Goal: Communication & Community: Answer question/provide support

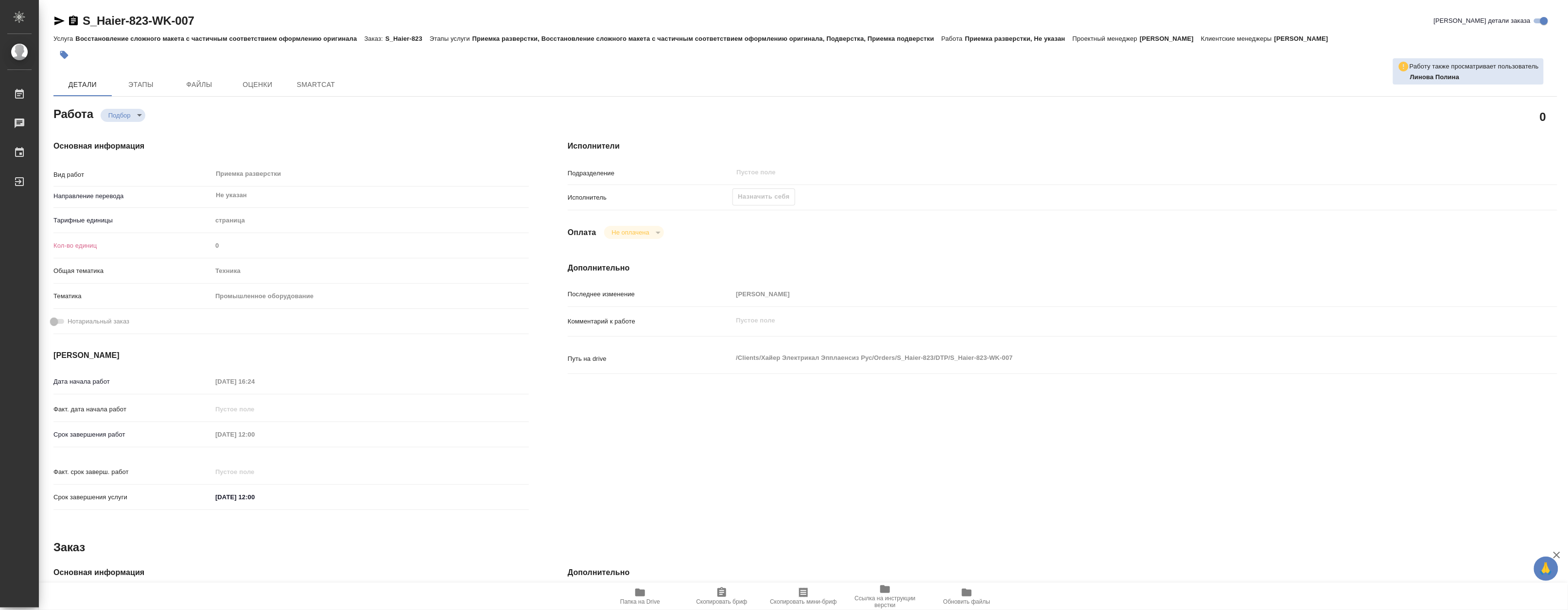
type textarea "x"
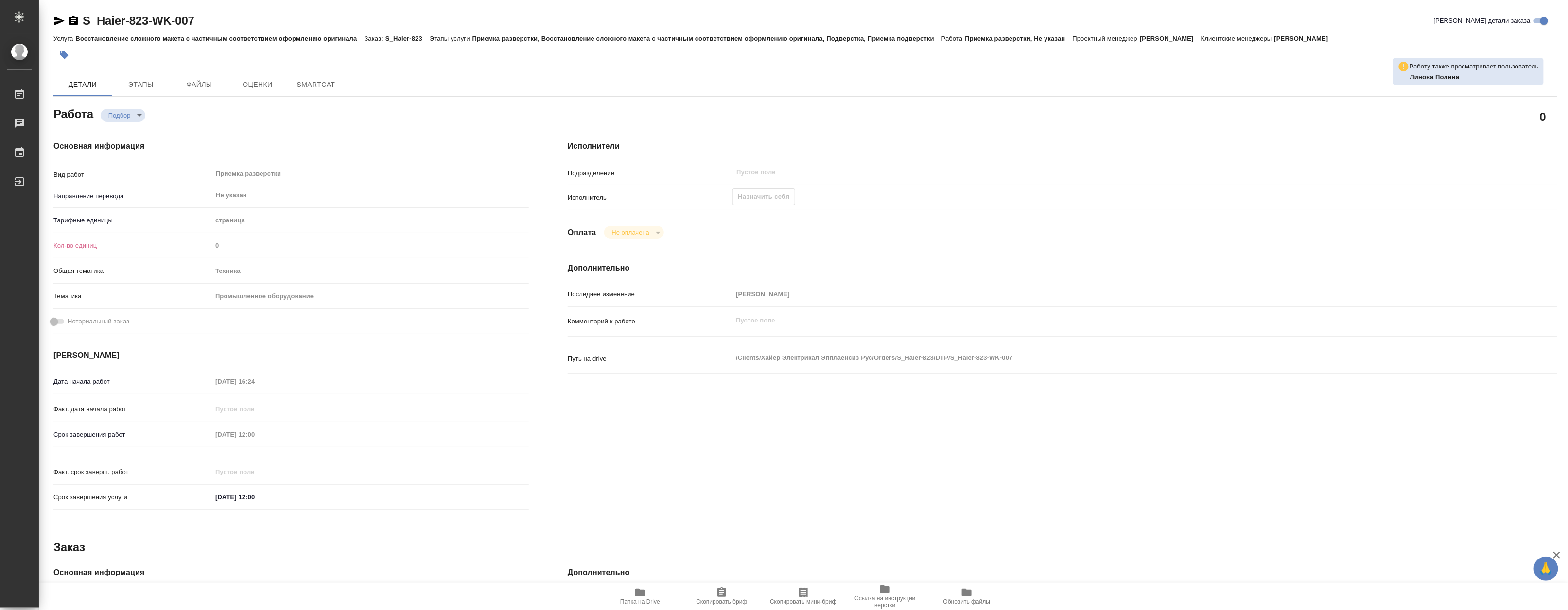
type textarea "x"
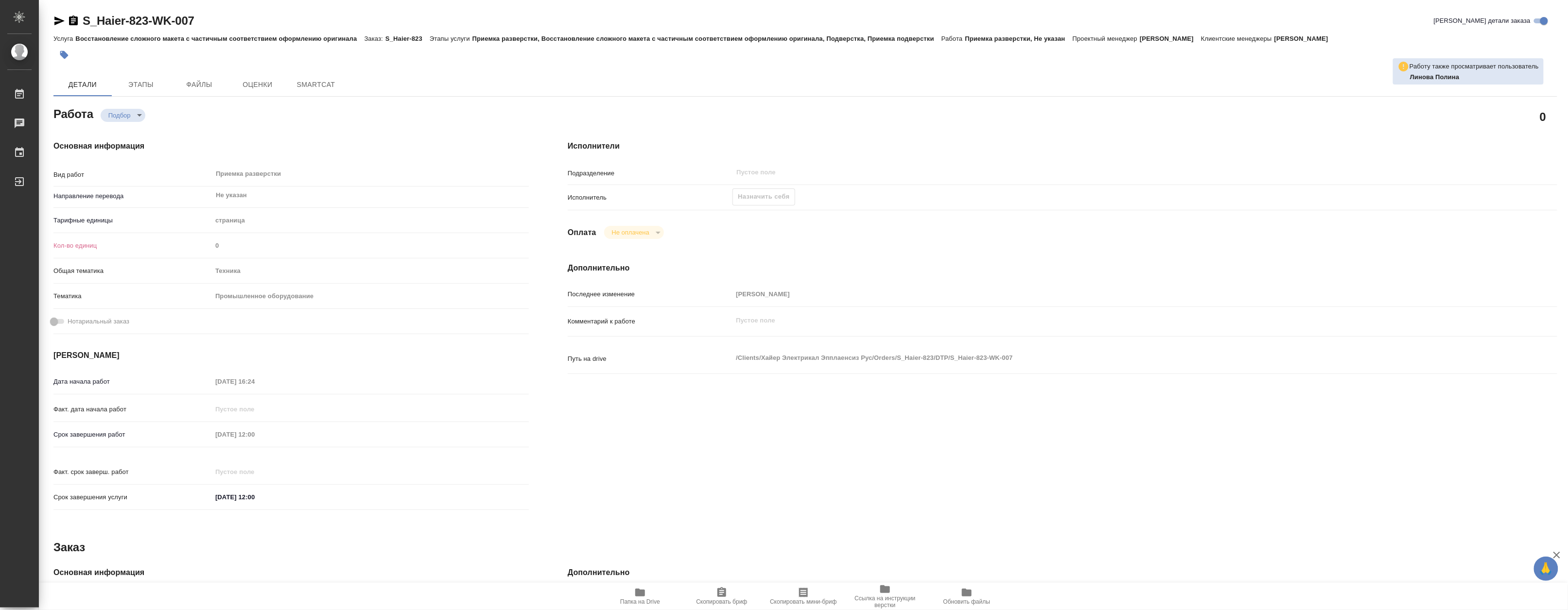
type textarea "x"
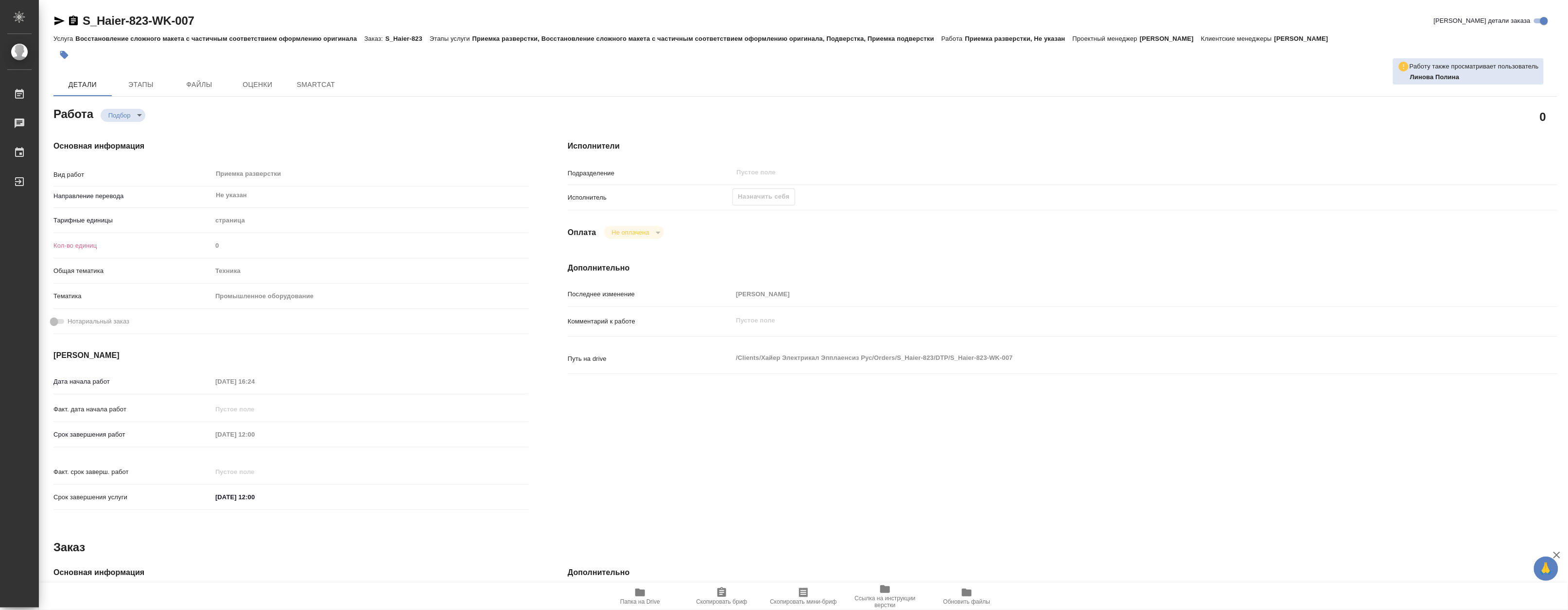
type textarea "x"
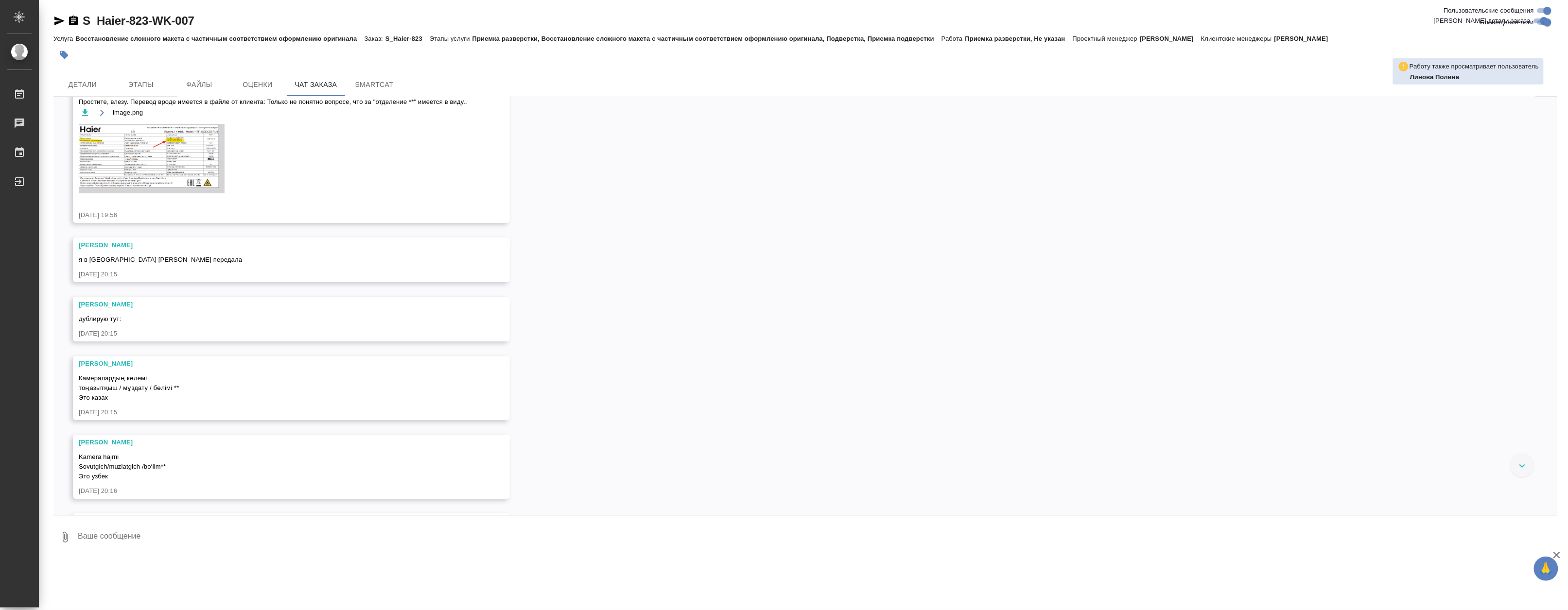
scroll to position [4404, 0]
click at [183, 205] on img at bounding box center [152, 170] width 146 height 69
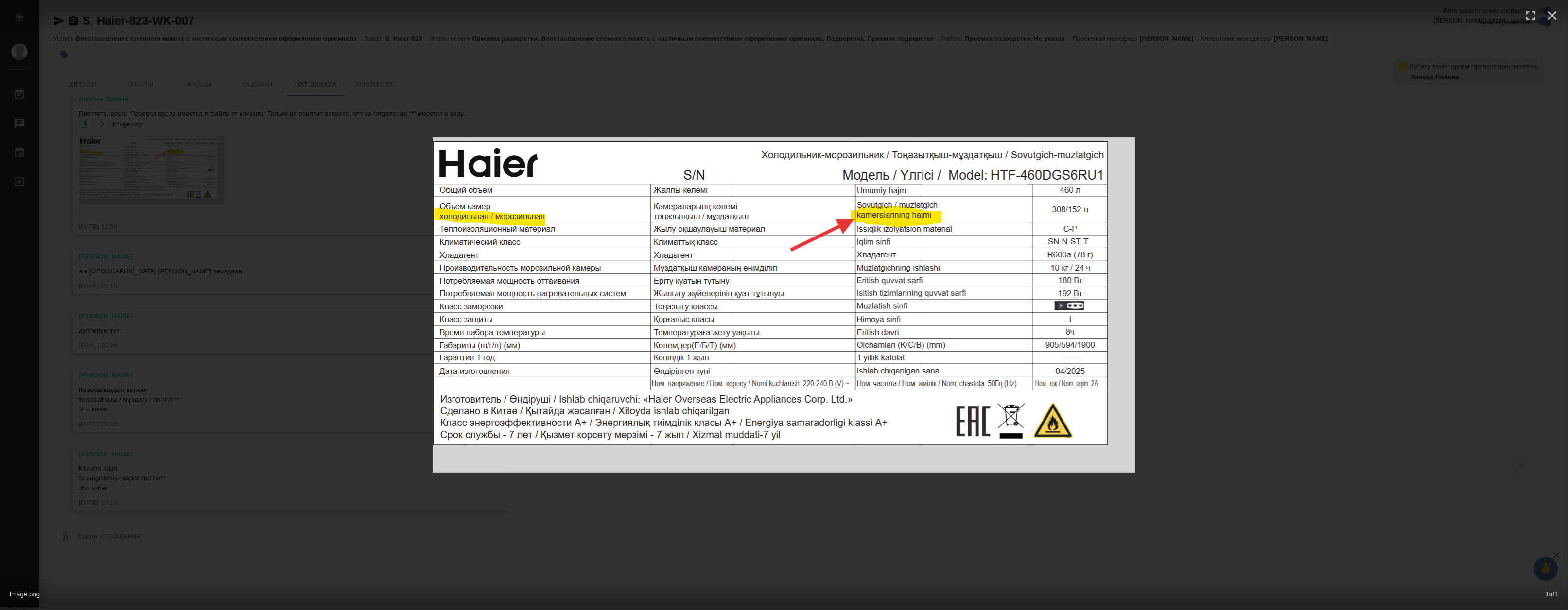
click at [183, 234] on div "image.png 1 of 1" at bounding box center [784, 305] width 1568 height 610
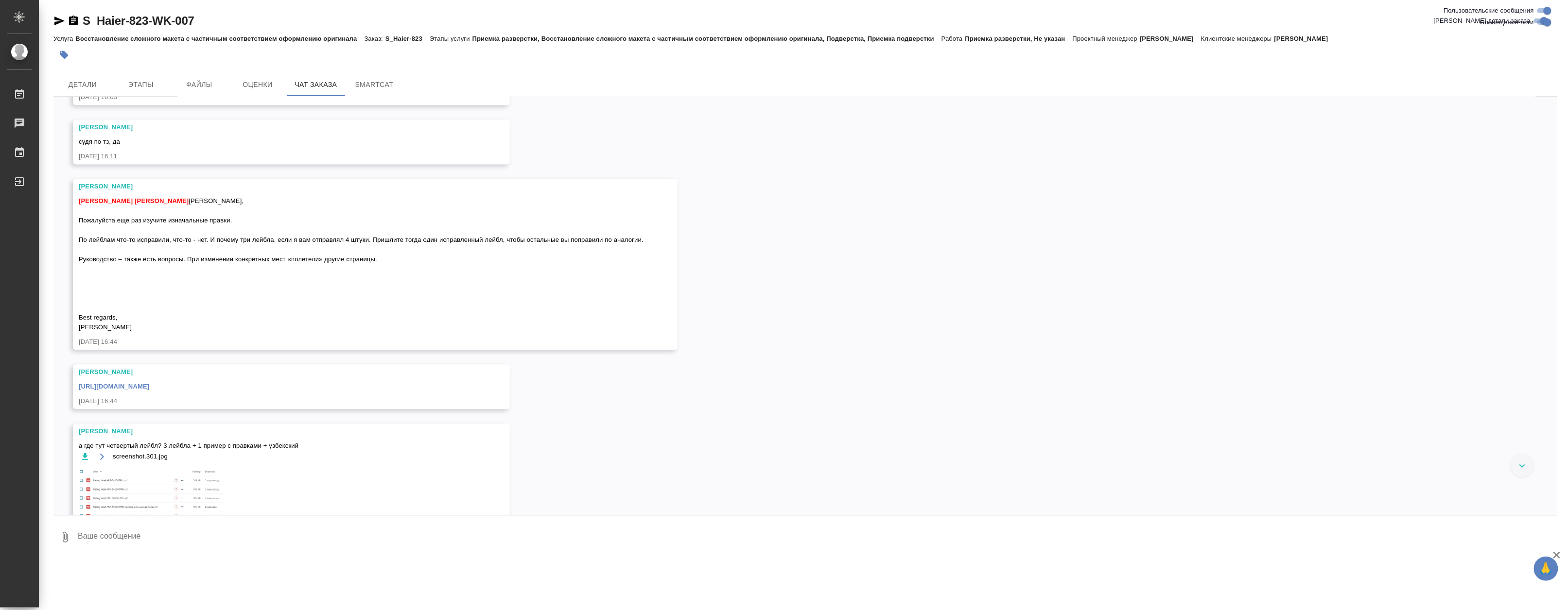
scroll to position [3595, 0]
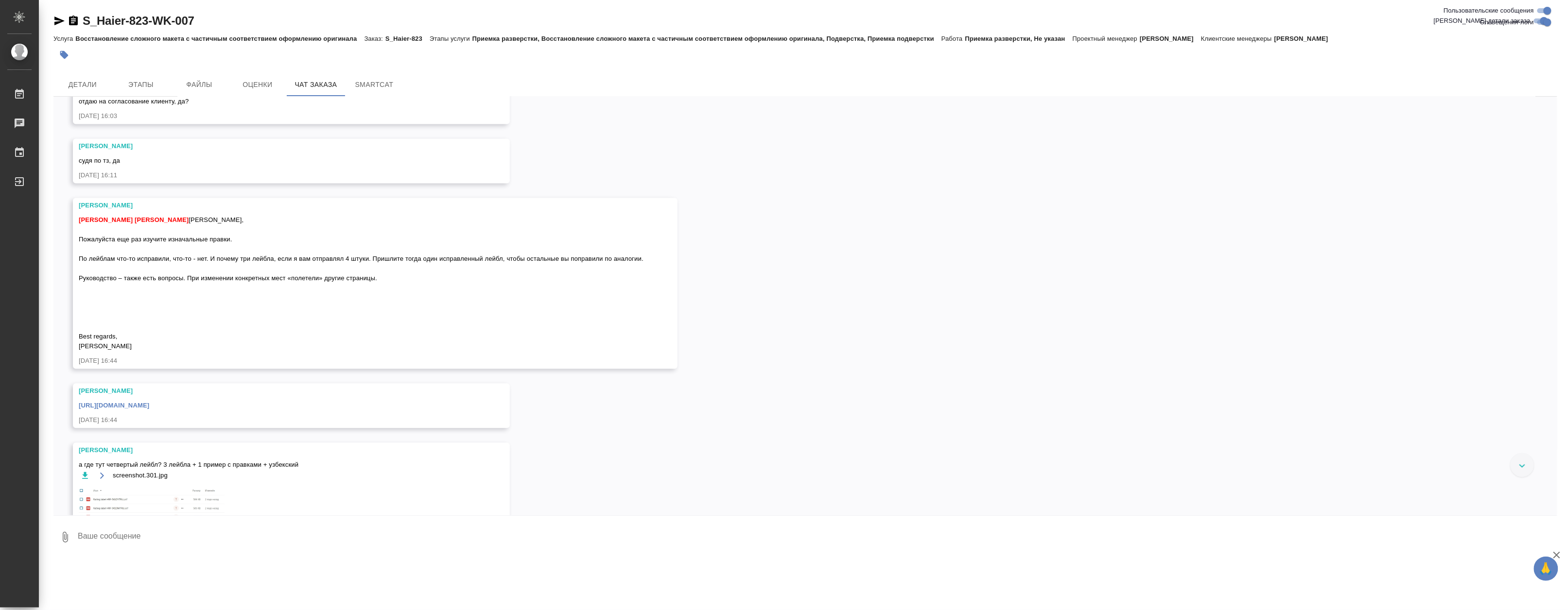
click at [266, 344] on span "Арсеньева Вера Белякова Юлия Ольга, Пожалуйста еще раз изучите изначальные прав…" at bounding box center [360, 283] width 564 height 134
copy span "Руководство – также есть вопросы. При изменении конкретных мест «полетели» друг…"
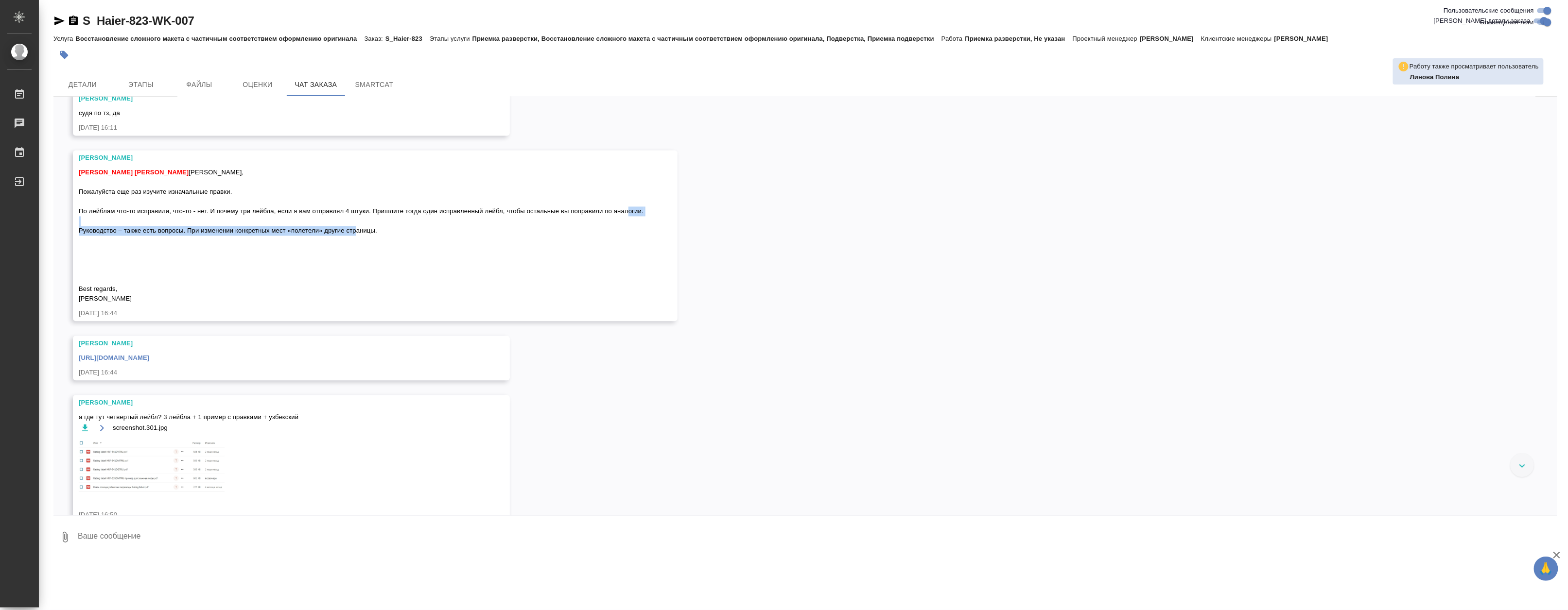
scroll to position [3649, 0]
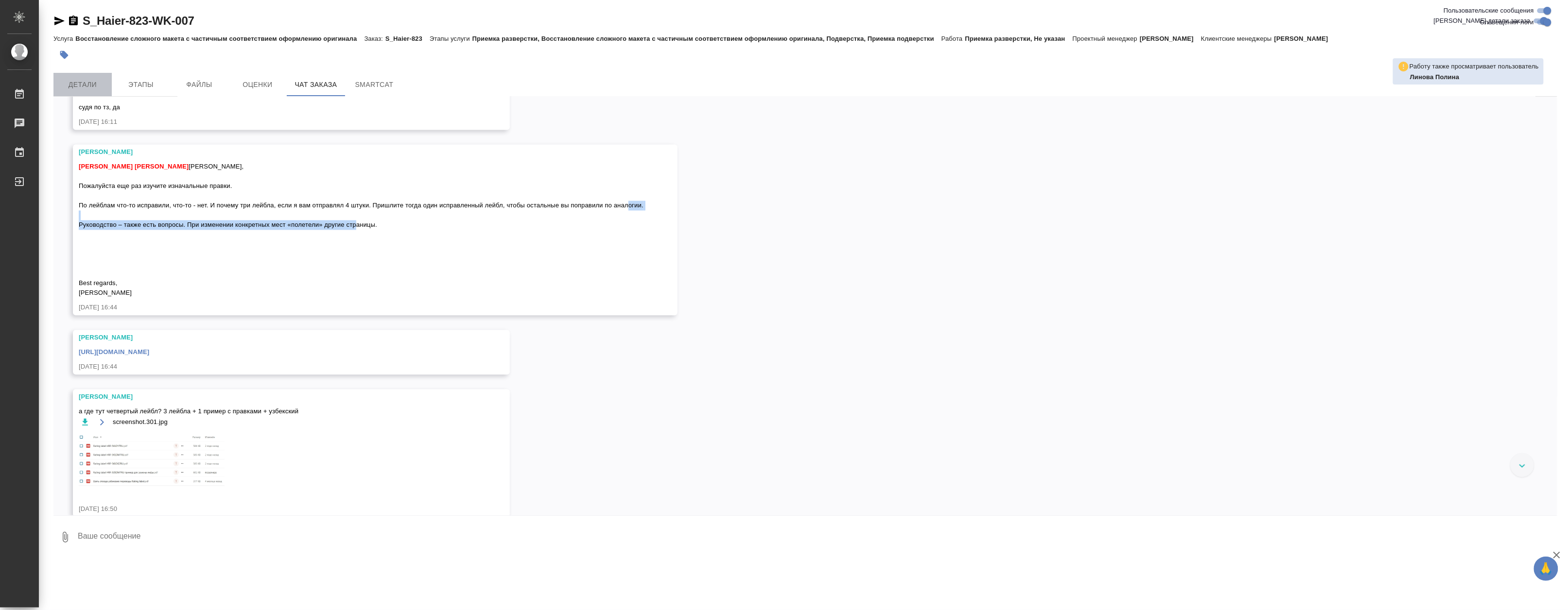
click at [90, 81] on span "Детали" at bounding box center [83, 84] width 47 height 12
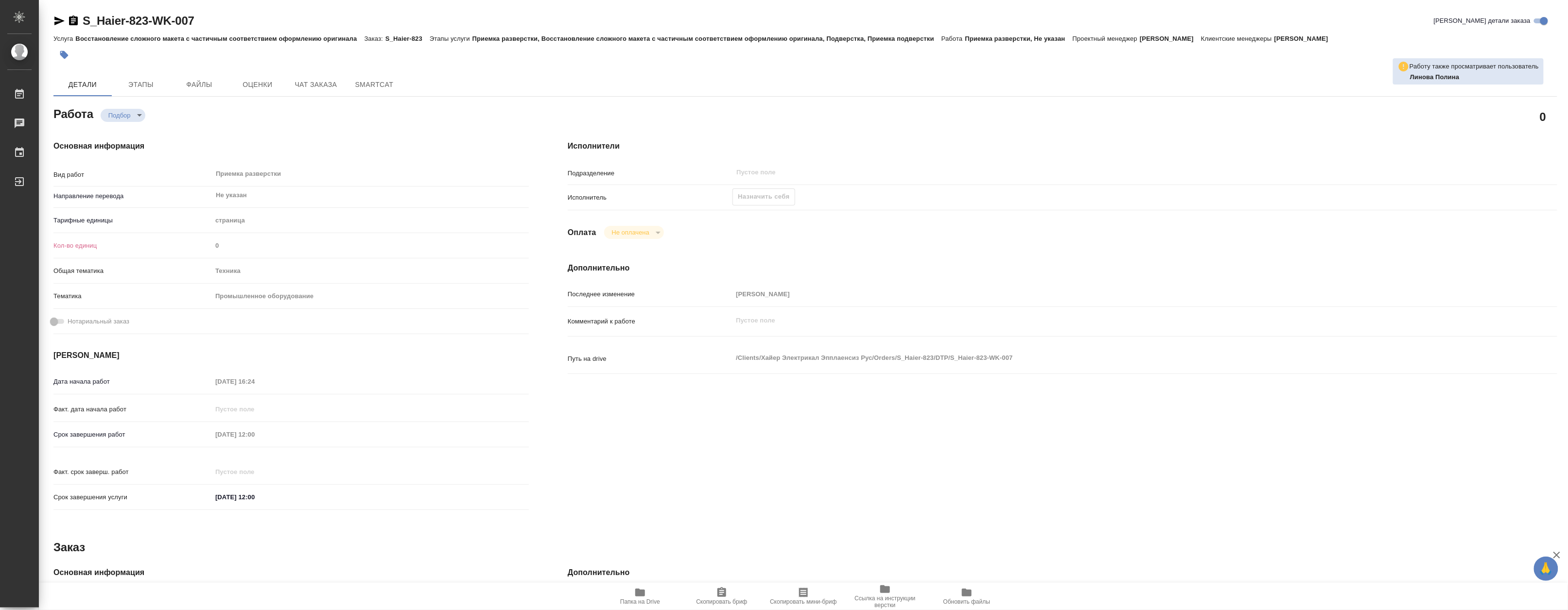
type textarea "x"
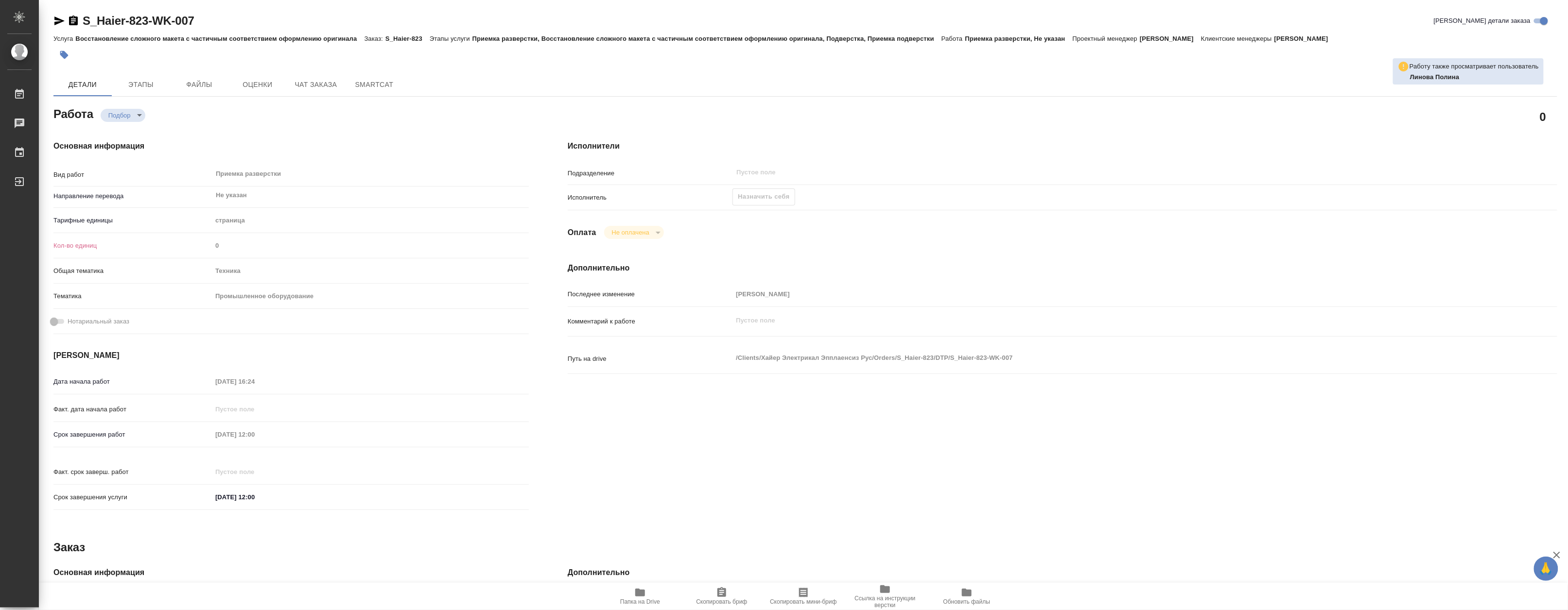
type textarea "x"
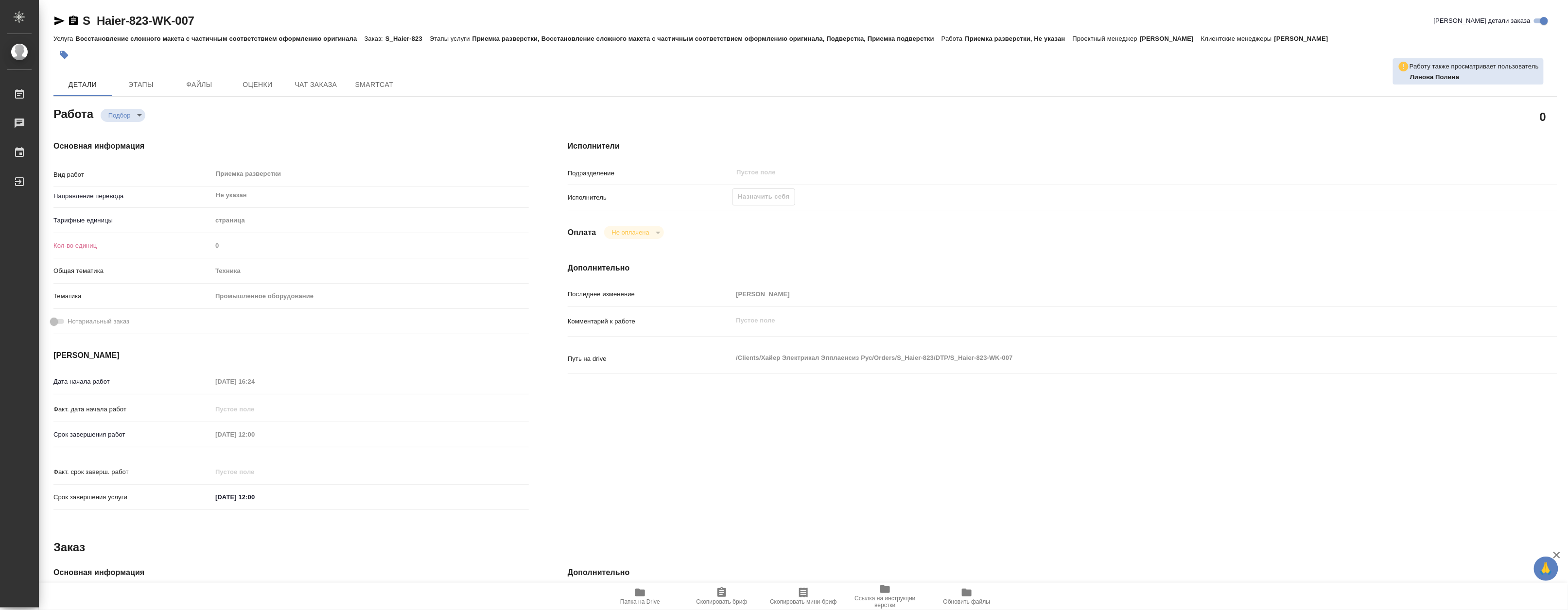
type textarea "x"
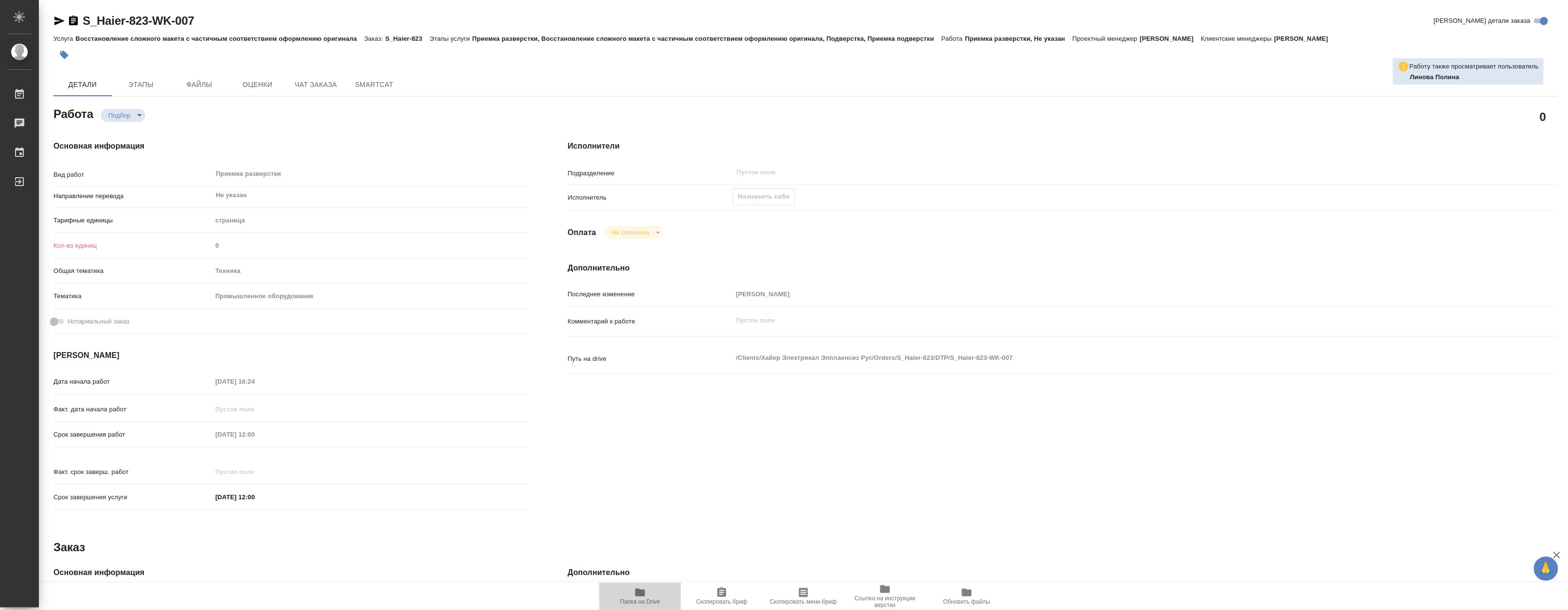
click at [642, 599] on span "Папка на Drive" at bounding box center [640, 602] width 40 height 7
type textarea "x"
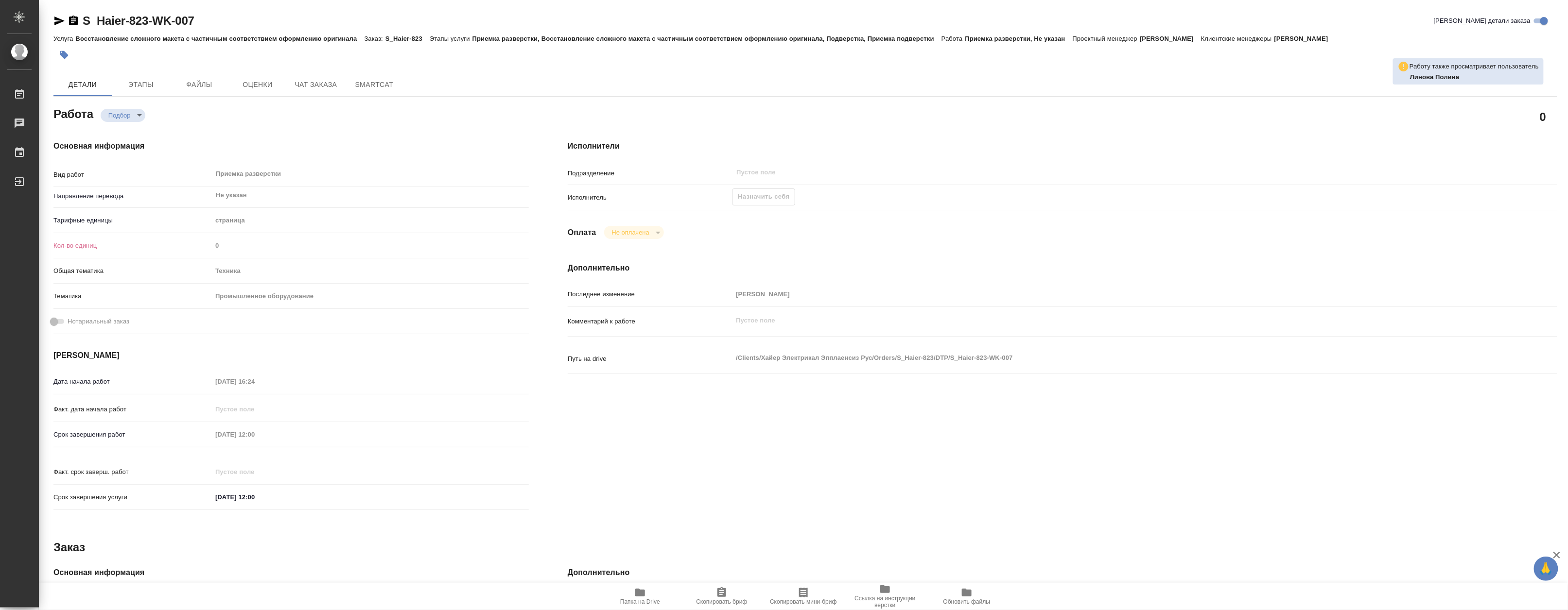
type textarea "x"
click at [290, 85] on button "Чат заказа" at bounding box center [316, 84] width 58 height 23
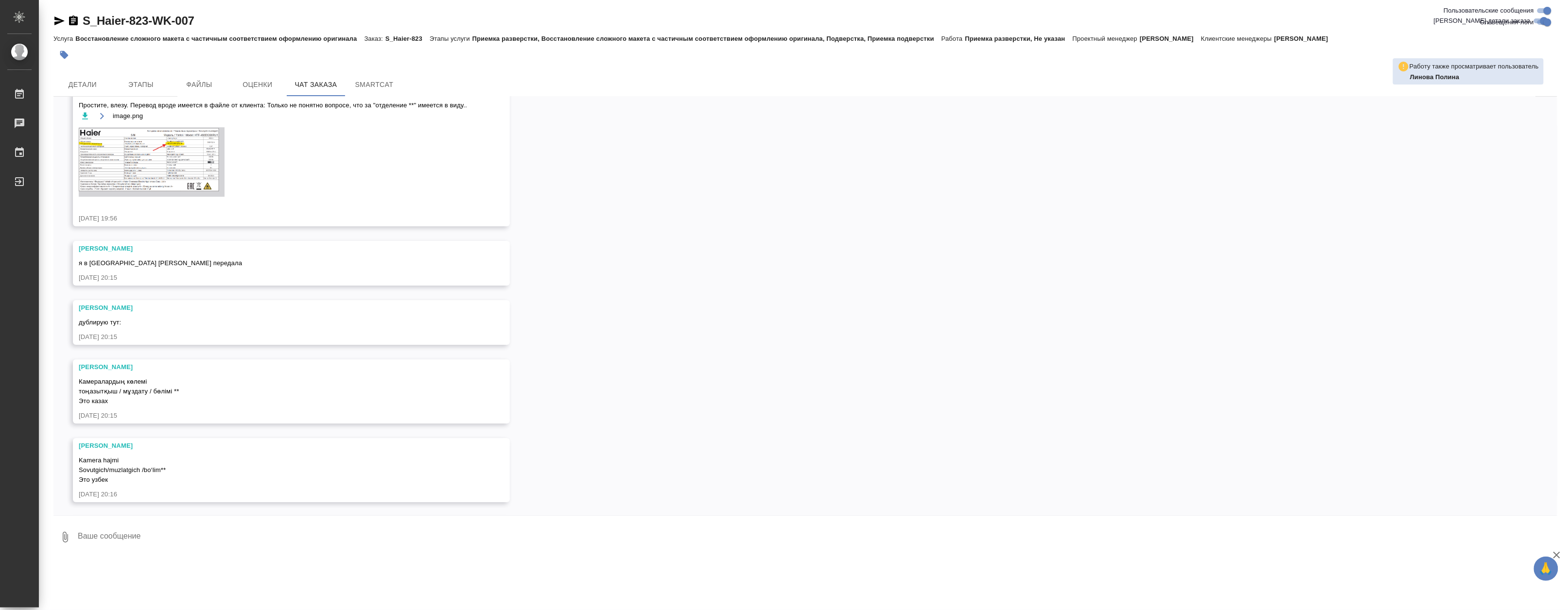
scroll to position [4581, 0]
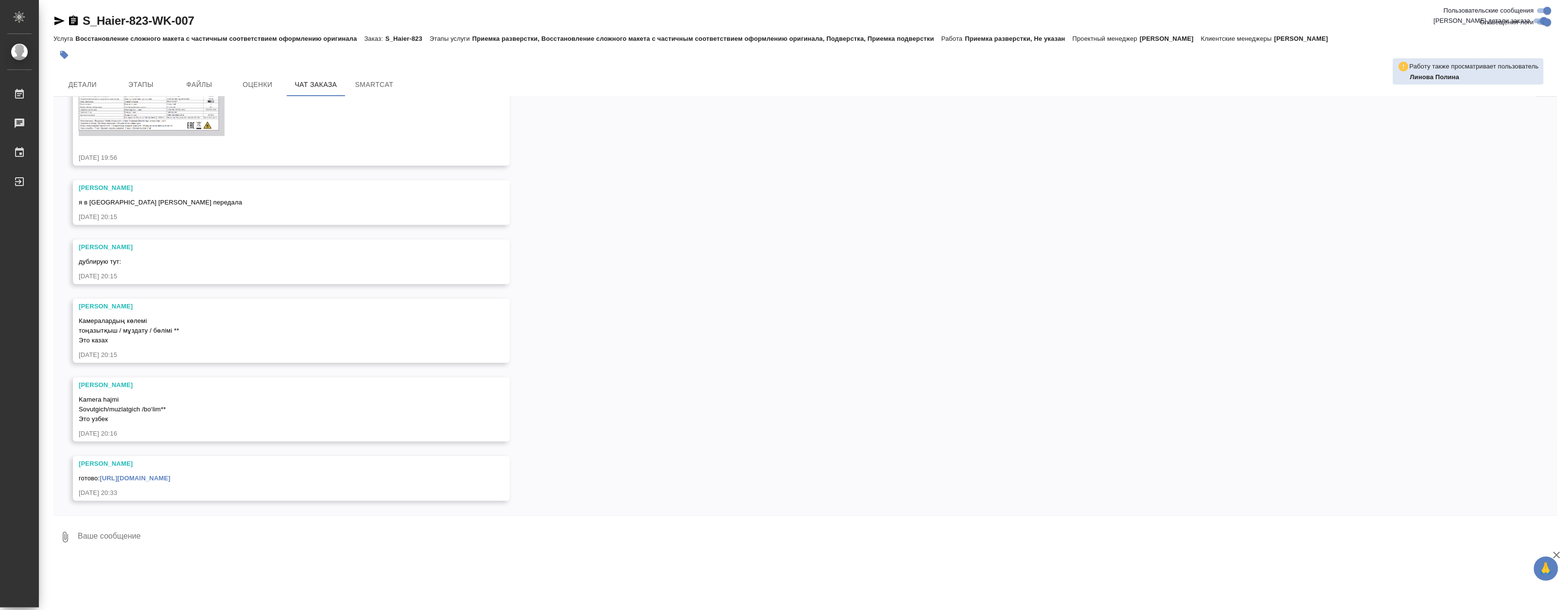
click at [170, 475] on link "https://drive.awatera.com/apps/files/files?dir=/Shares/%D0%A5%D0%B0%D0%B9%D0%B5…" at bounding box center [135, 478] width 70 height 7
click at [152, 532] on textarea at bounding box center [817, 537] width 1480 height 33
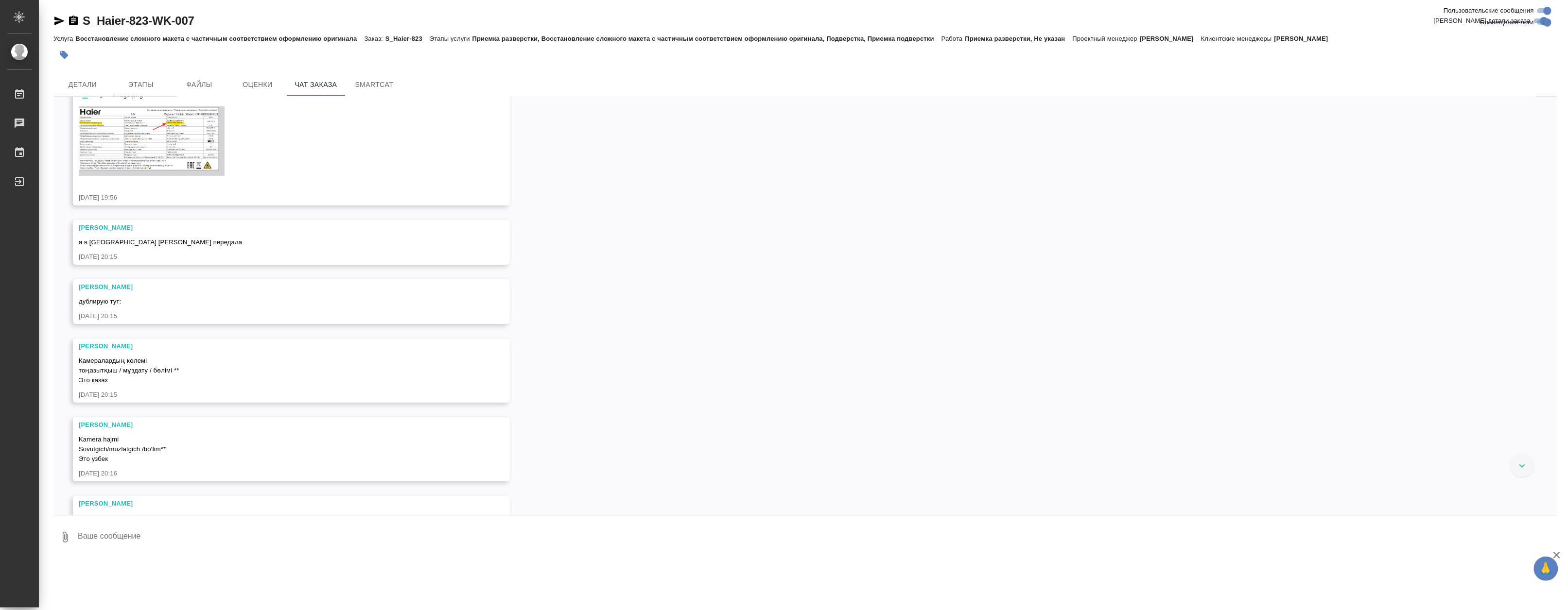
scroll to position [4419, 0]
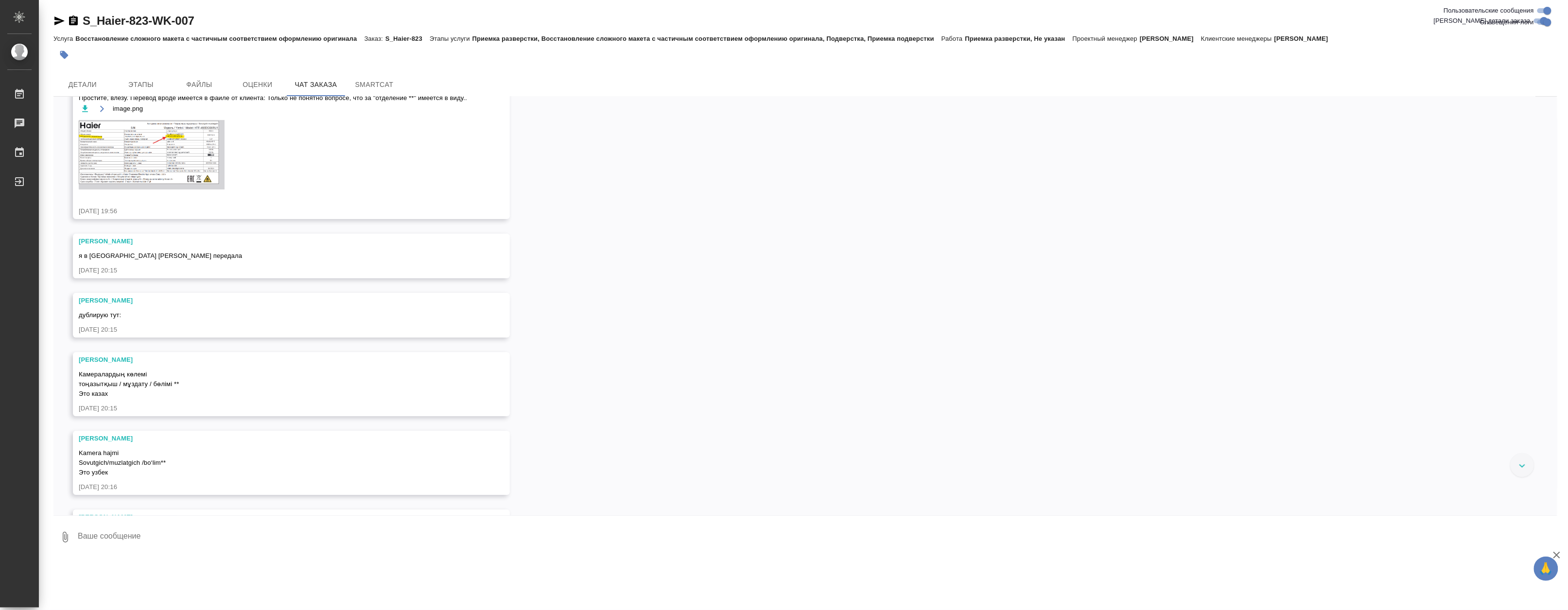
click at [255, 424] on div "12.08, вторник [Усманова Ольга] Клиент оставил комментарий: ">https://drive.awa…" at bounding box center [805, 306] width 1504 height 418
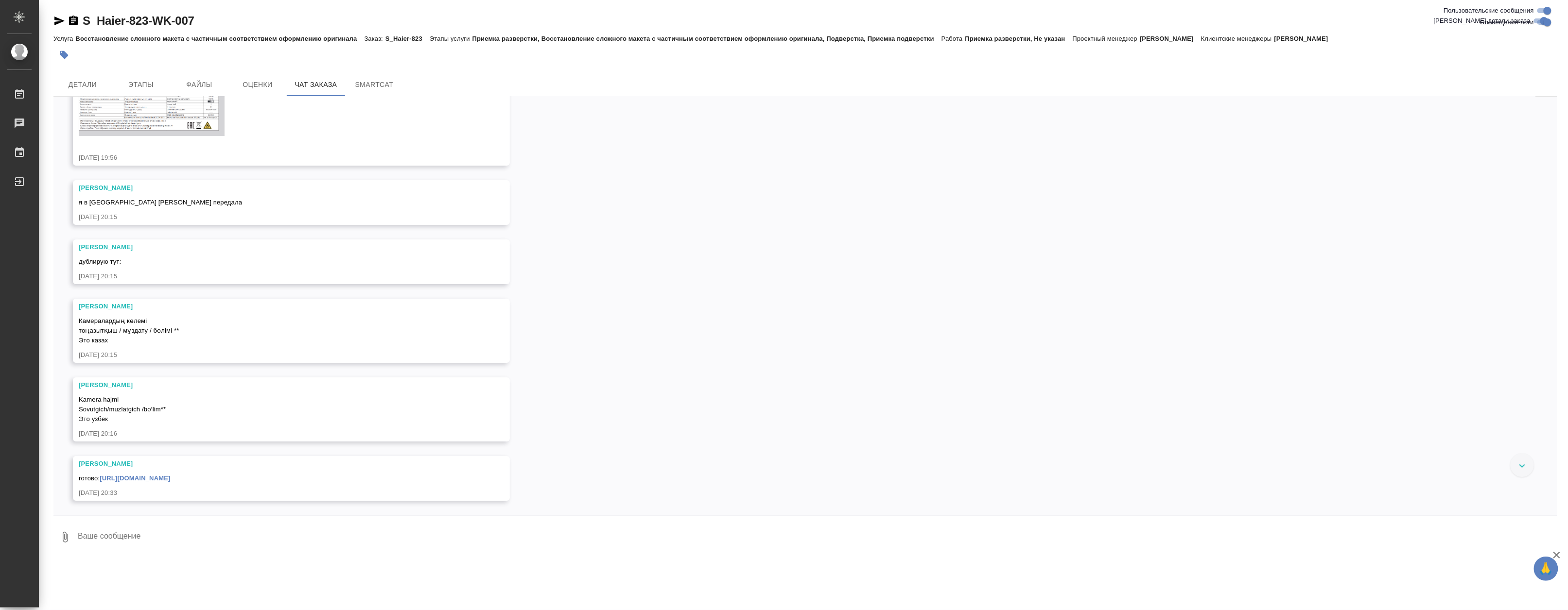
scroll to position [4581, 0]
click at [113, 538] on textarea at bounding box center [817, 537] width 1480 height 33
click at [130, 534] on textarea at bounding box center [817, 537] width 1480 height 33
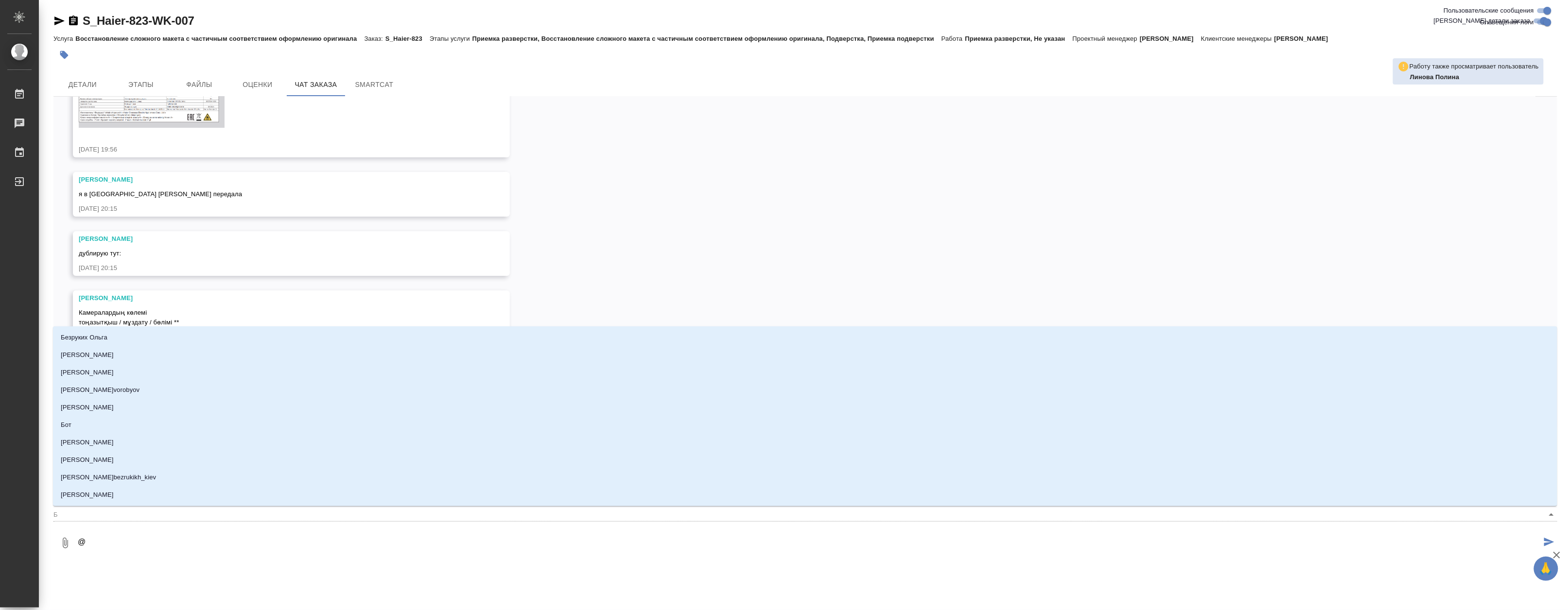
type textarea "@Б"
type input "Б"
type textarea "@Бе"
type input "Бе"
type textarea "@Бел"
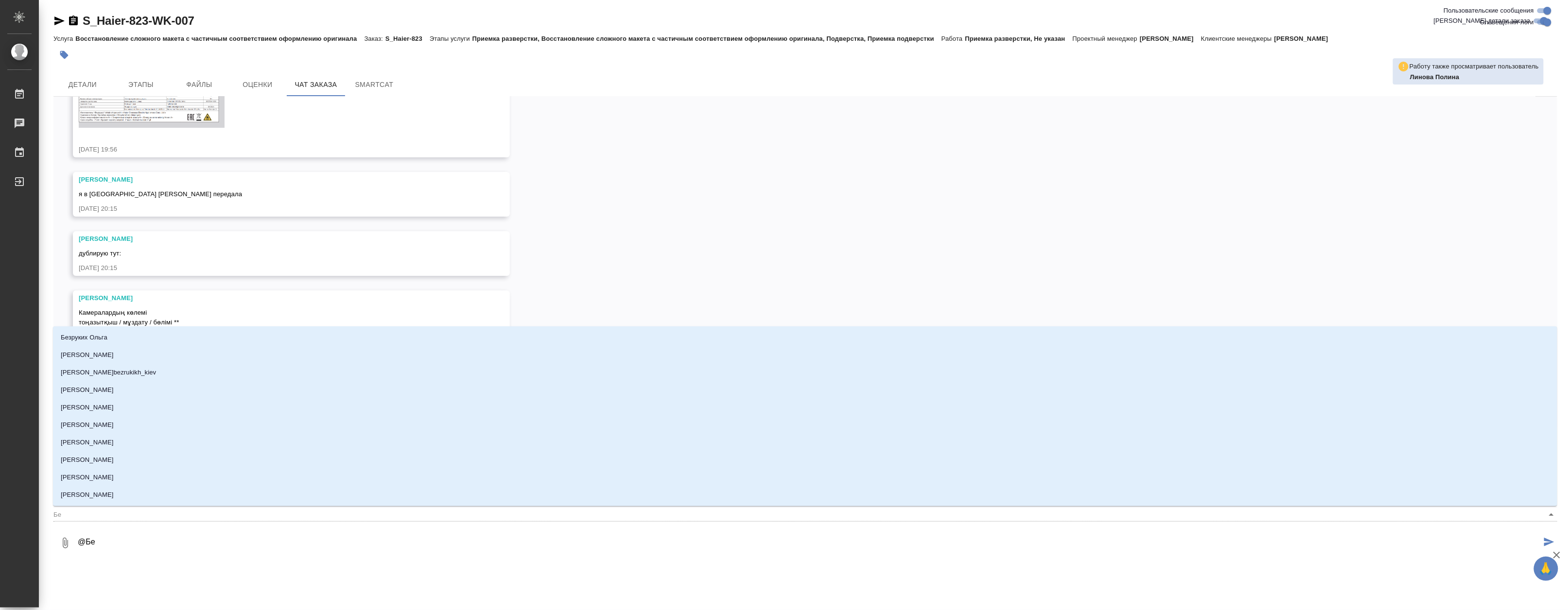
type input "Бел"
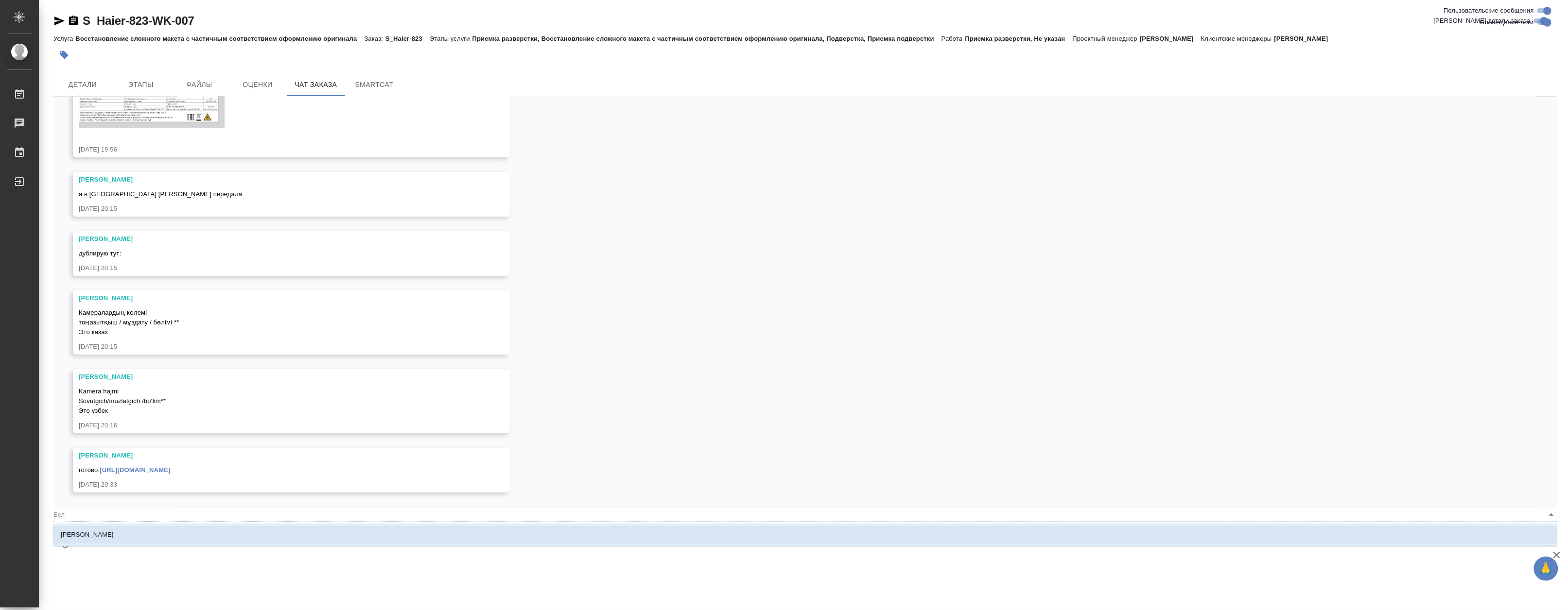
click at [130, 534] on li "Белякова Юлия" at bounding box center [805, 534] width 1504 height 18
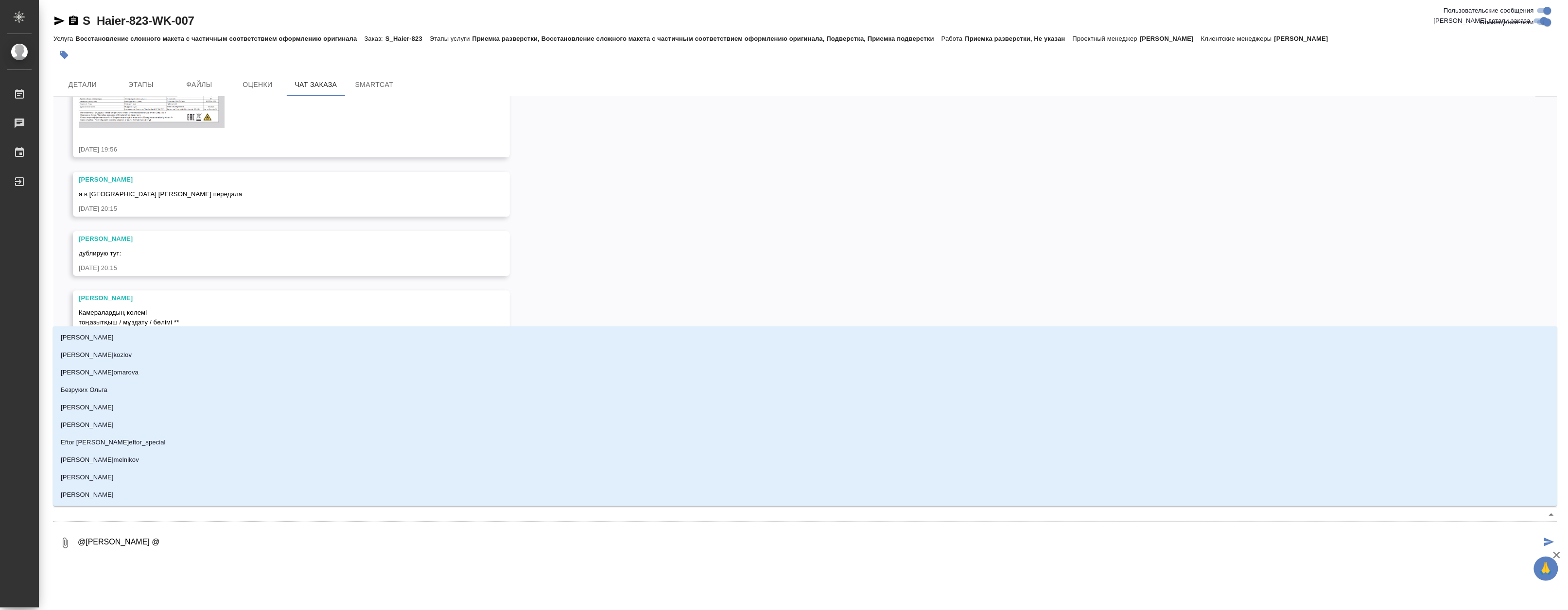
type textarea "@Белякова Юлия @г"
type input "г"
type textarea "@Белякова Юлия @гы"
type input "гы"
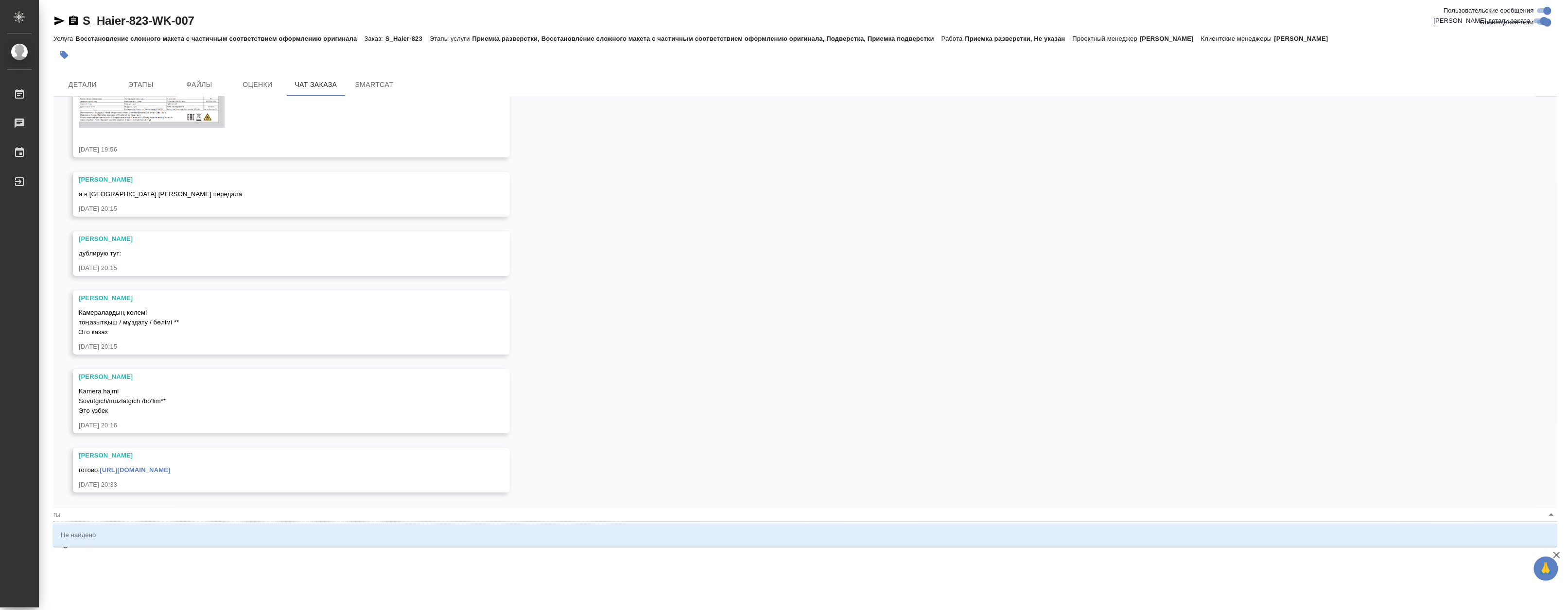
type textarea "@Белякова Юлия @г"
type input "г"
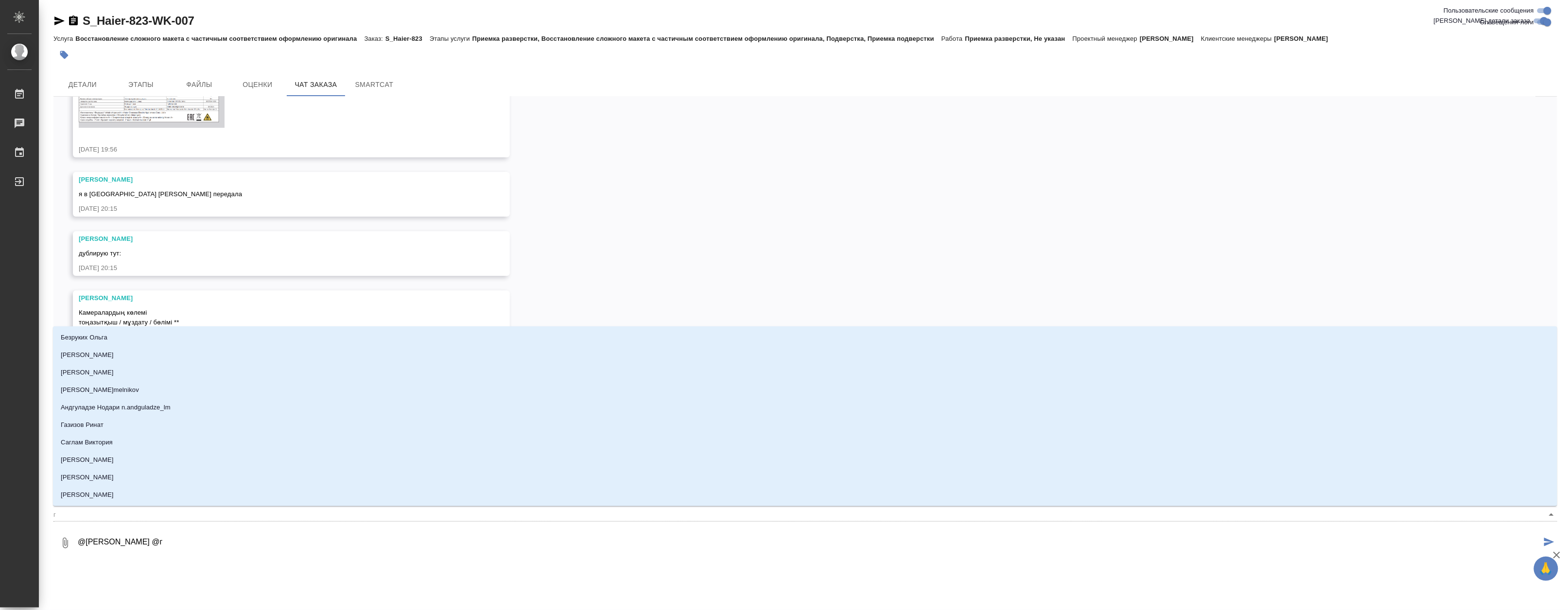
type textarea "@Белякова Юлия @"
click at [179, 539] on textarea "@Белякова Юлия @" at bounding box center [808, 543] width 1464 height 33
type textarea "@Белякова Юлия @У"
type input "У"
type textarea "@Белякова Юлия @Ус"
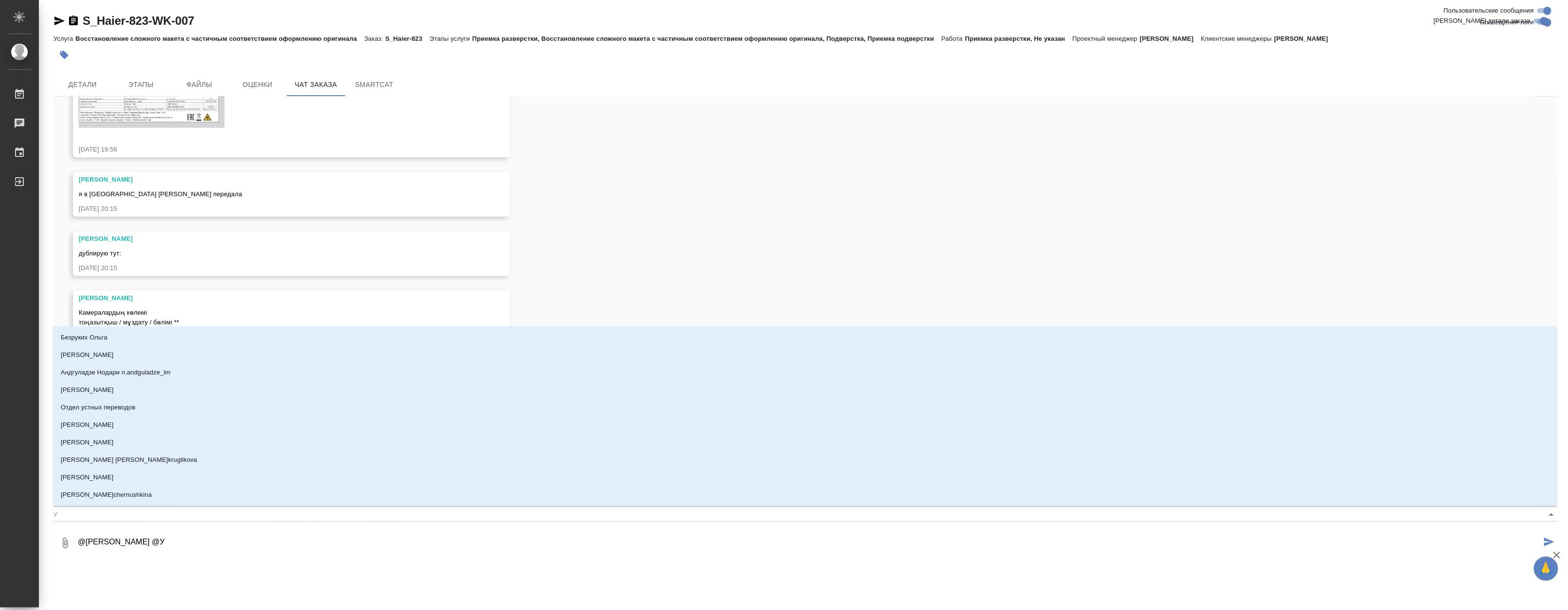
type input "Ус"
type textarea "@Белякова Юлия @Усм"
type input "Усм"
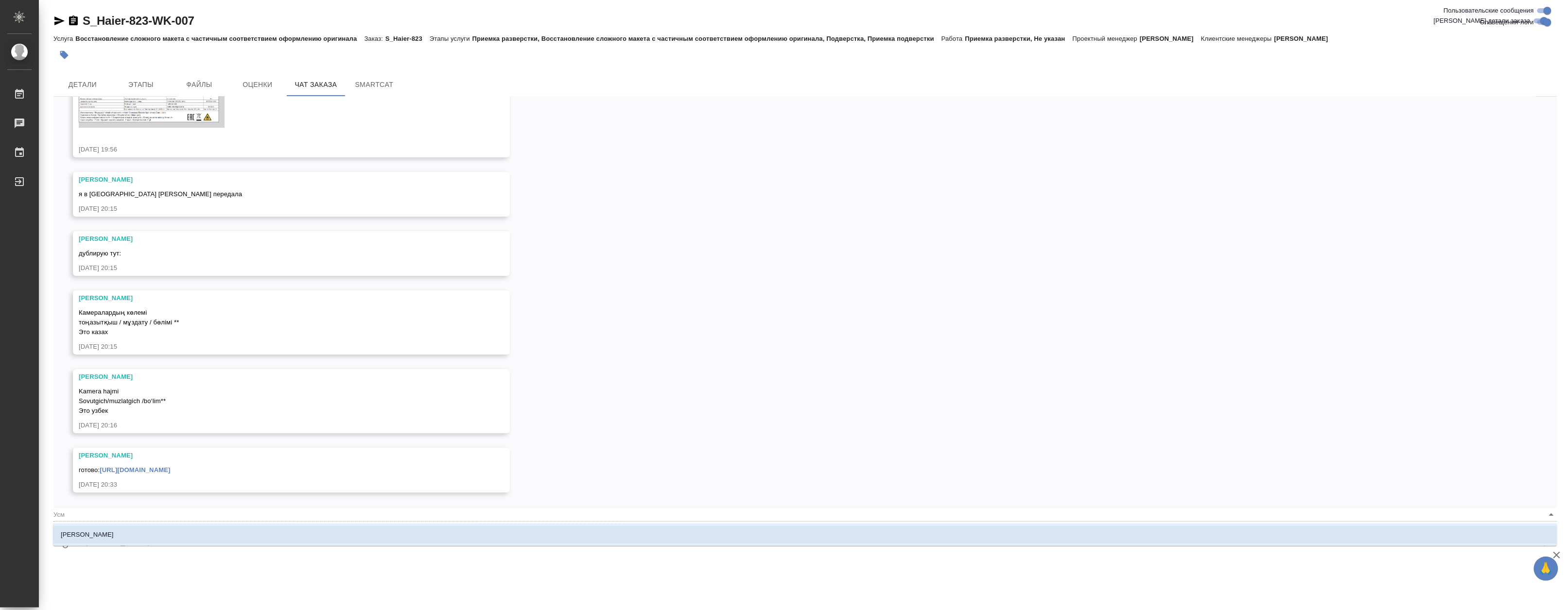
click at [179, 539] on li "Усманова Ольга" at bounding box center [805, 534] width 1504 height 18
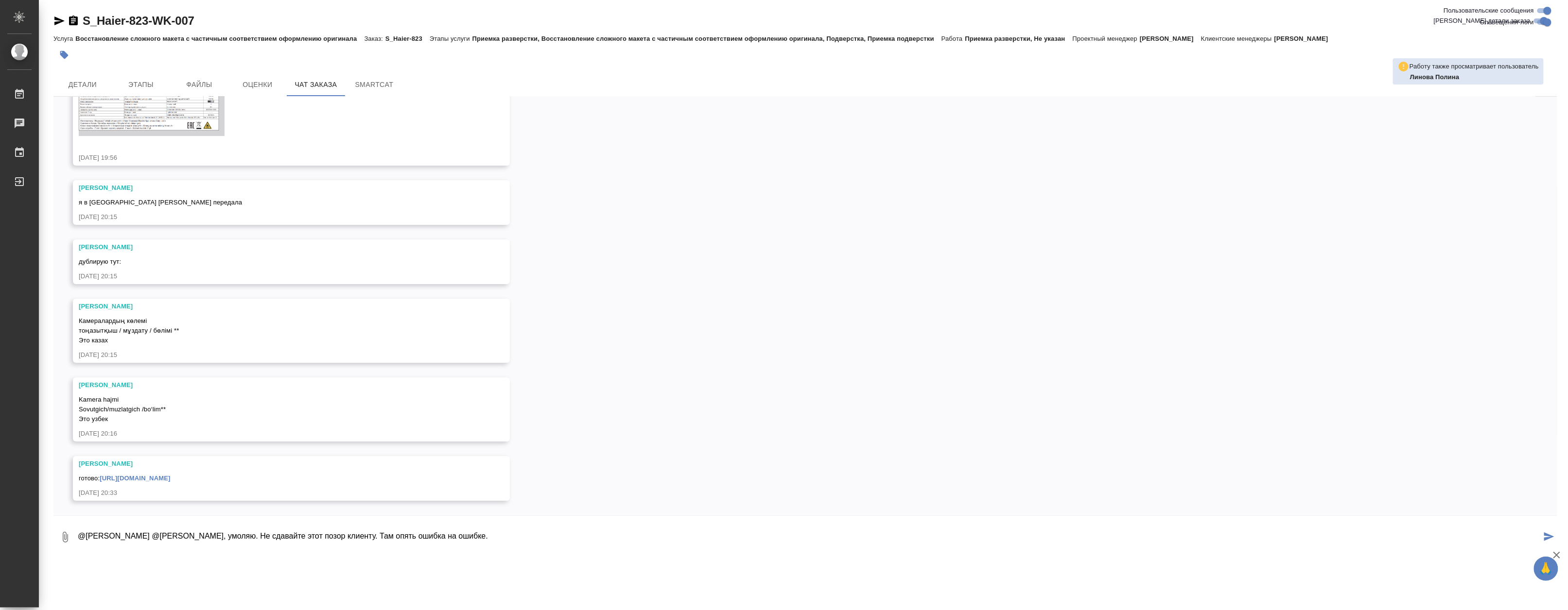
type textarea "@Белякова Юлия @Усманова Ольга Коллеги, умоляю. Не сдавайте этот позор клиенту.…"
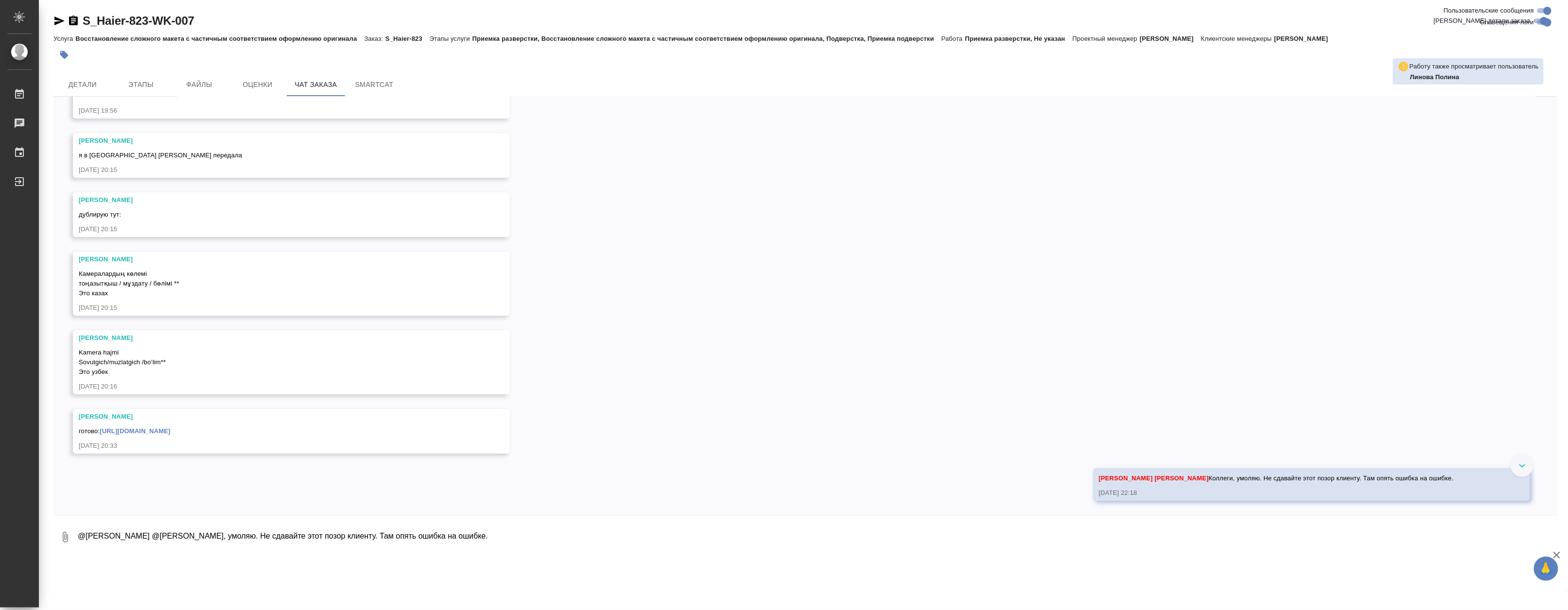
scroll to position [4628, 0]
click at [1221, 533] on textarea at bounding box center [817, 537] width 1480 height 33
click at [1162, 532] on textarea at bounding box center [817, 537] width 1480 height 33
type textarea "Я сейчас переделаю сама и выложу."
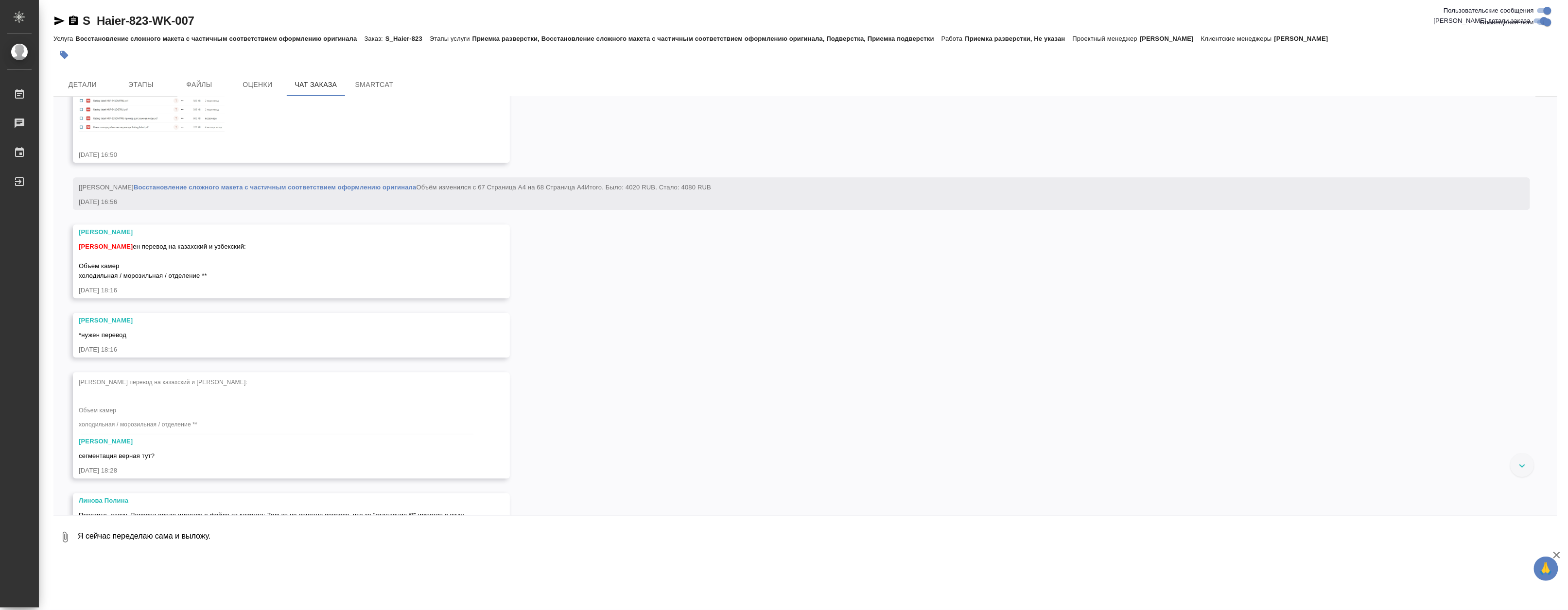
scroll to position [3812, 0]
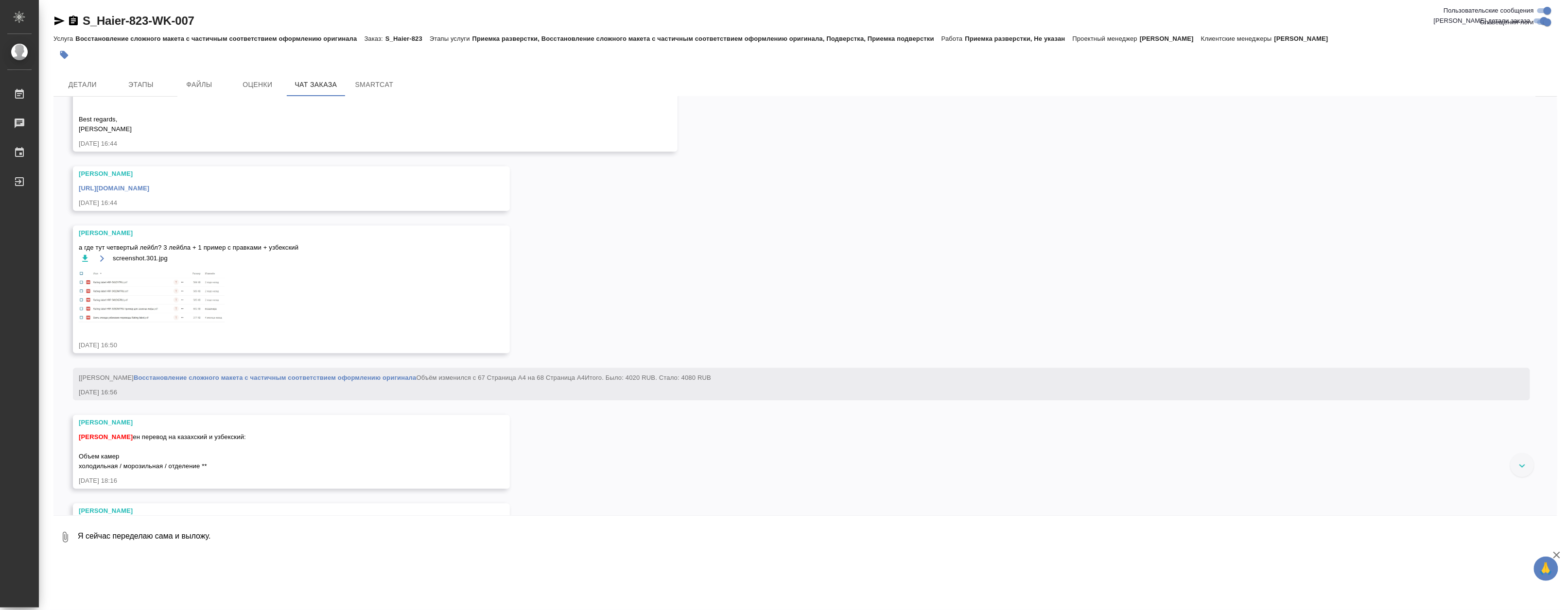
click at [149, 192] on link "https://drive.awatera.com/s/CKLQNNBNKJDTrnm" at bounding box center [113, 188] width 70 height 7
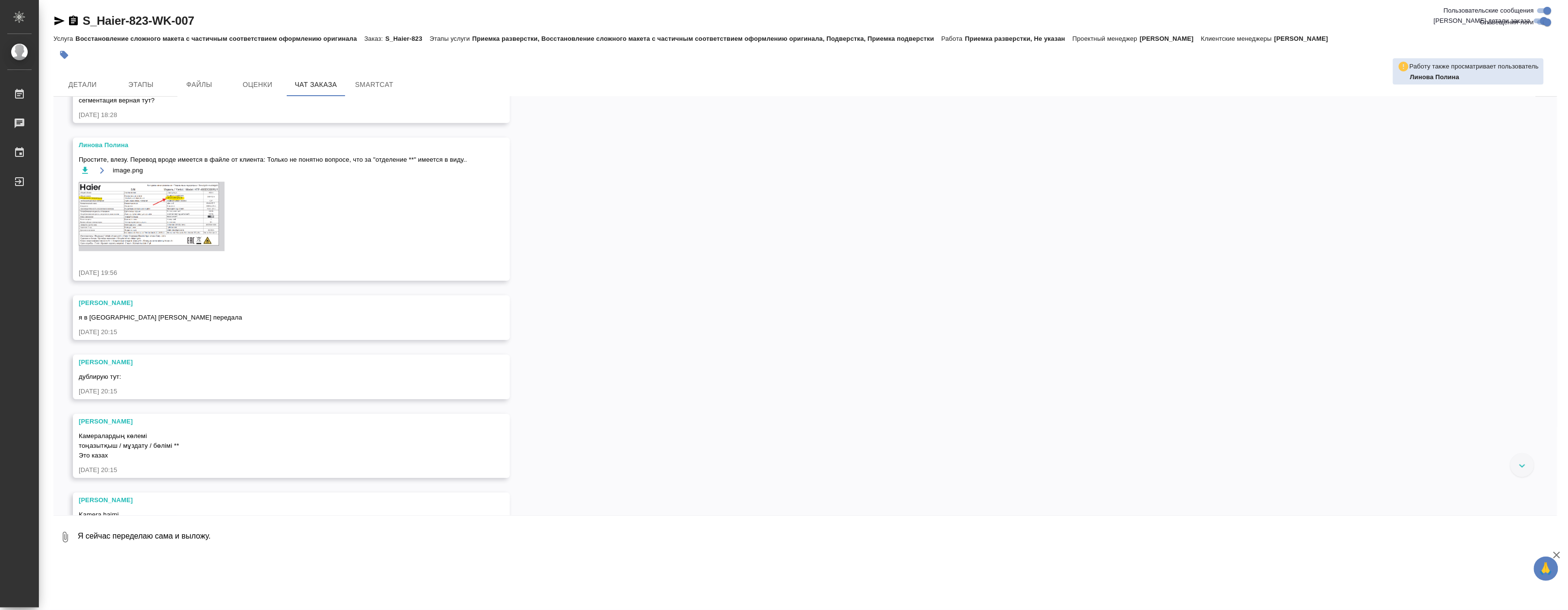
scroll to position [4675, 0]
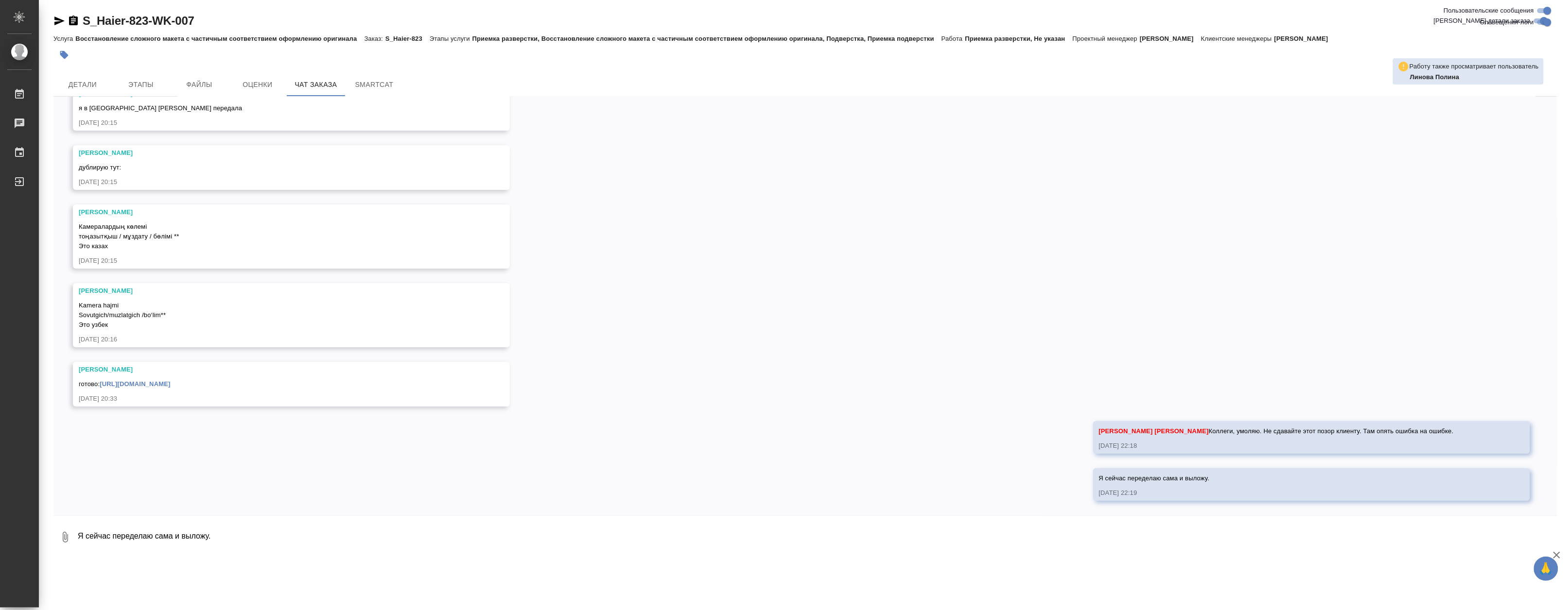
click at [170, 380] on link "https://drive.awatera.com/apps/files/files?dir=/Shares/%D0%A5%D0%B0%D0%B9%D0%B5…" at bounding box center [135, 384] width 70 height 7
click at [141, 534] on textarea "Я сейчас переделаю сама и выложу." at bounding box center [817, 537] width 1480 height 33
type textarea "Коллеги, нужны уточнения от вас."
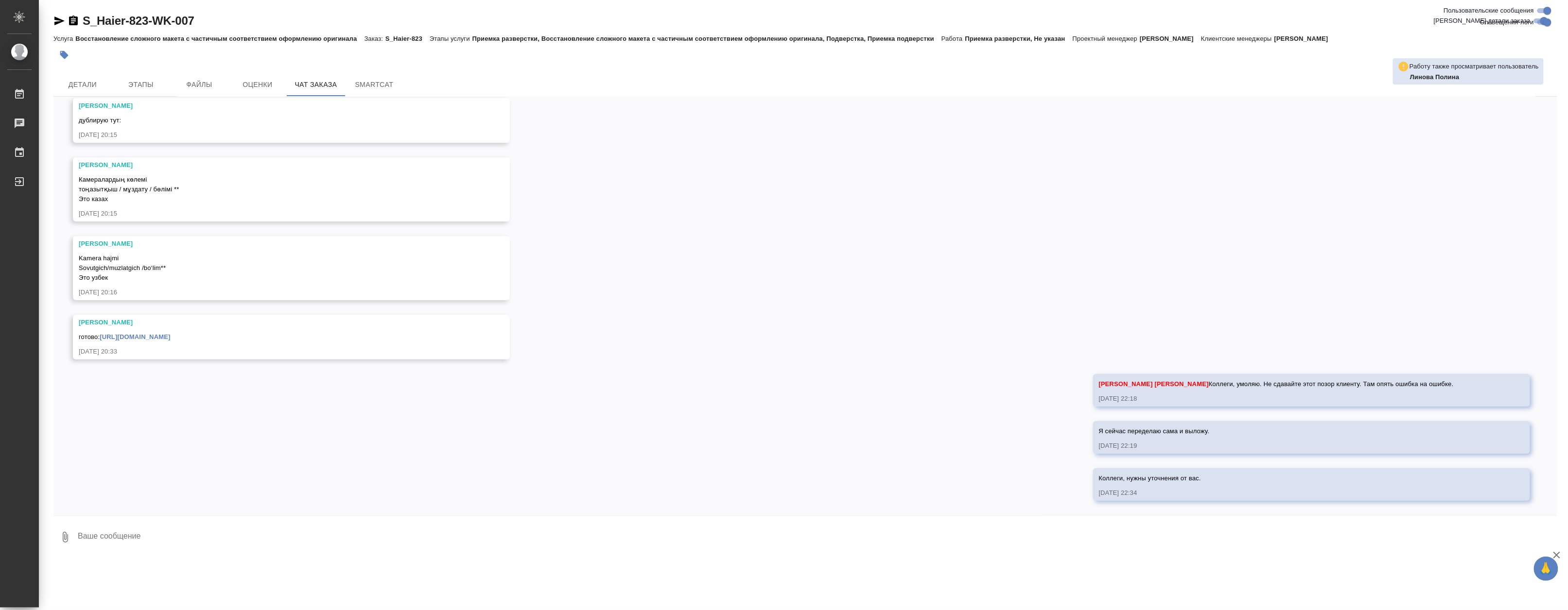
scroll to position [4722, 0]
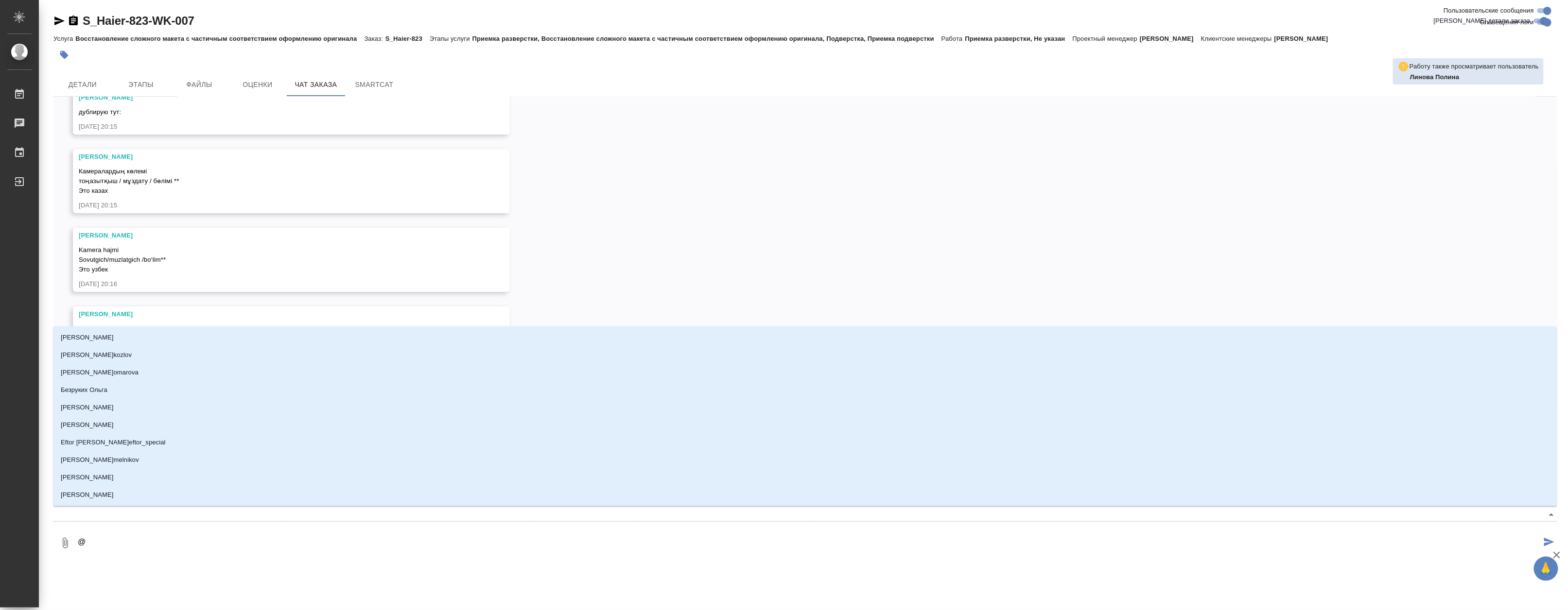
type textarea "@Ю"
type input "Ю"
type textarea "@"
type textarea "@б"
type input "б"
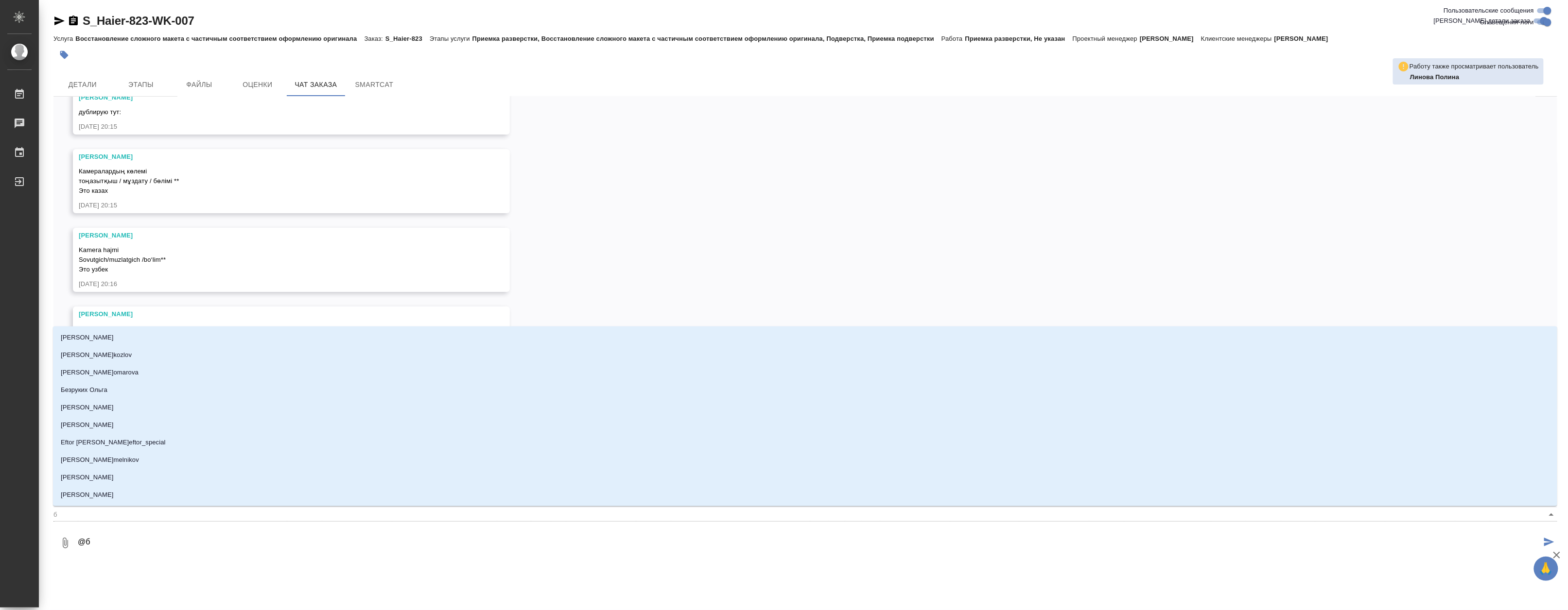
type textarea "@бе"
type input "бе"
type textarea "@бел"
type input "бел"
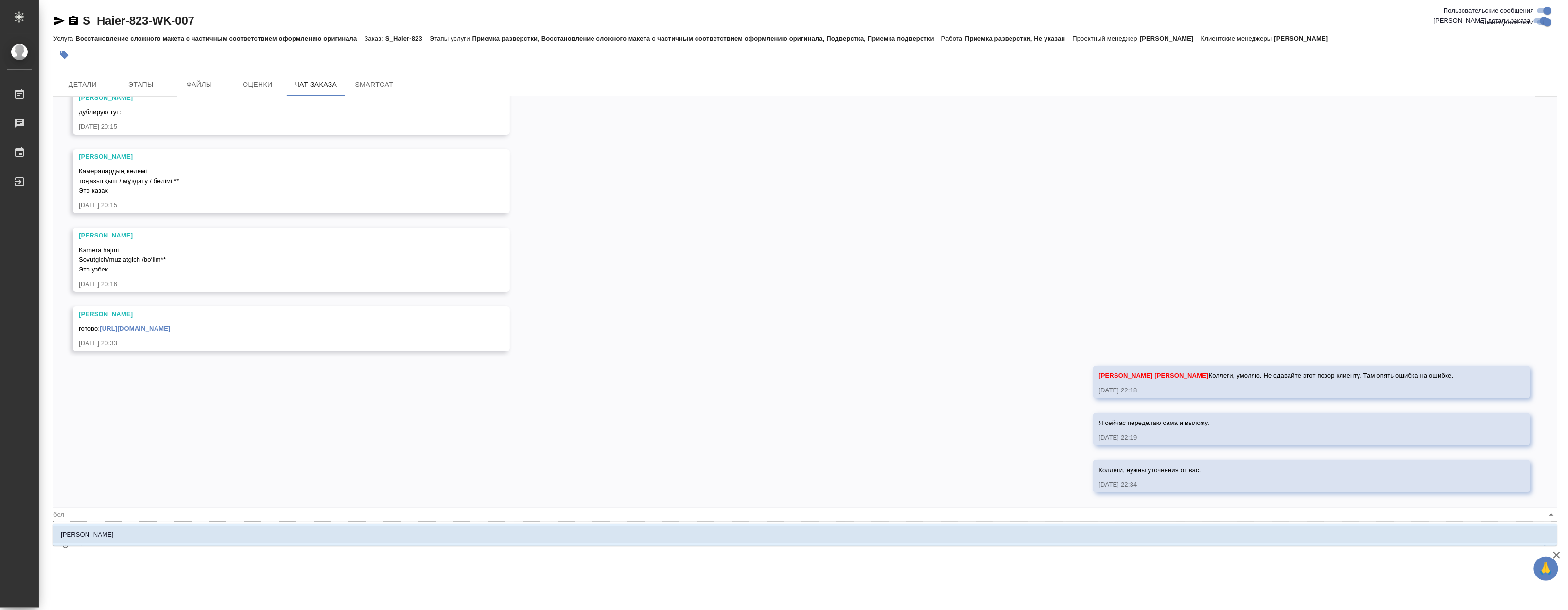
type textarea "@беля"
type input "беля"
click at [140, 534] on li "Белякова Юлия" at bounding box center [805, 534] width 1504 height 18
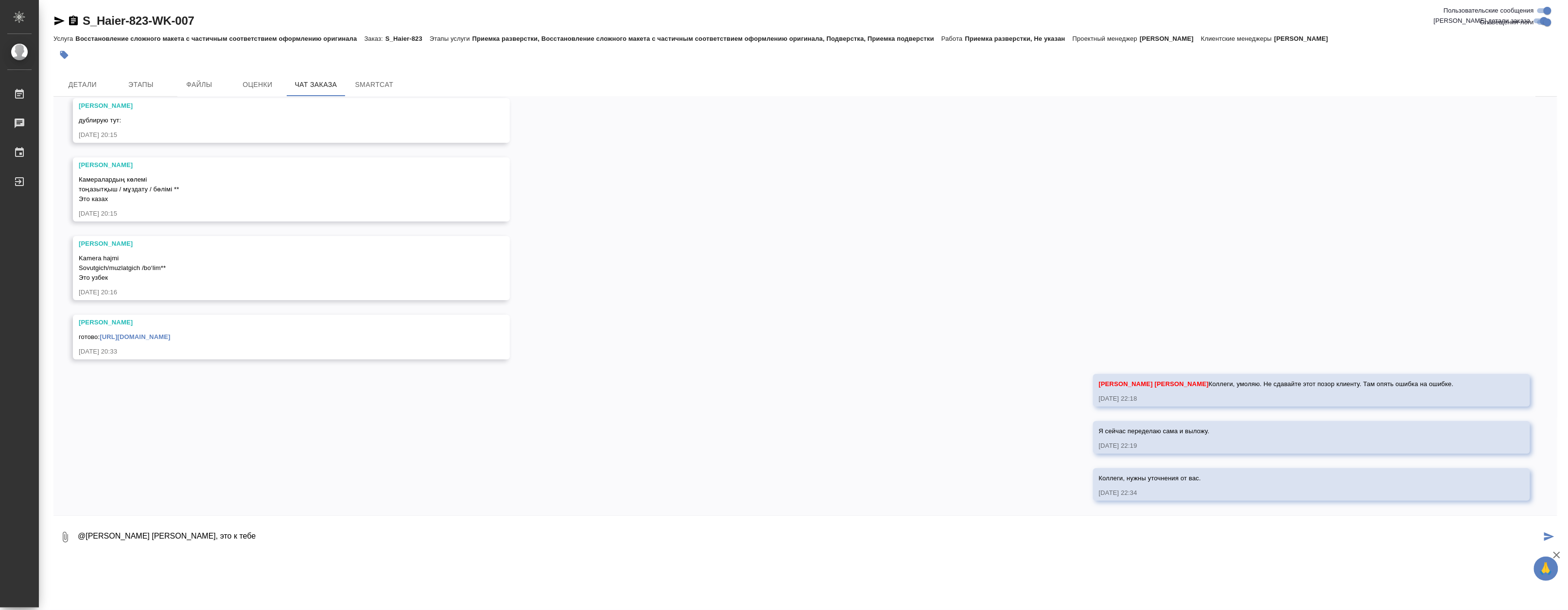
paste textarea "Ном. ток: 1.8 А - здесь у нас есть перевод на узбекский в примере. На казахский…"
click at [279, 531] on textarea "@Белякова Юлия Юля, это к тебе Ном. ток: 1.8 А - здесь у нас есть перевод на уз…" at bounding box center [808, 537] width 1464 height 33
type textarea "@Белякова Юлия Юля, это к тебе Ном. ток: 1.8 А - здесь у нас есть перевод на уз…"
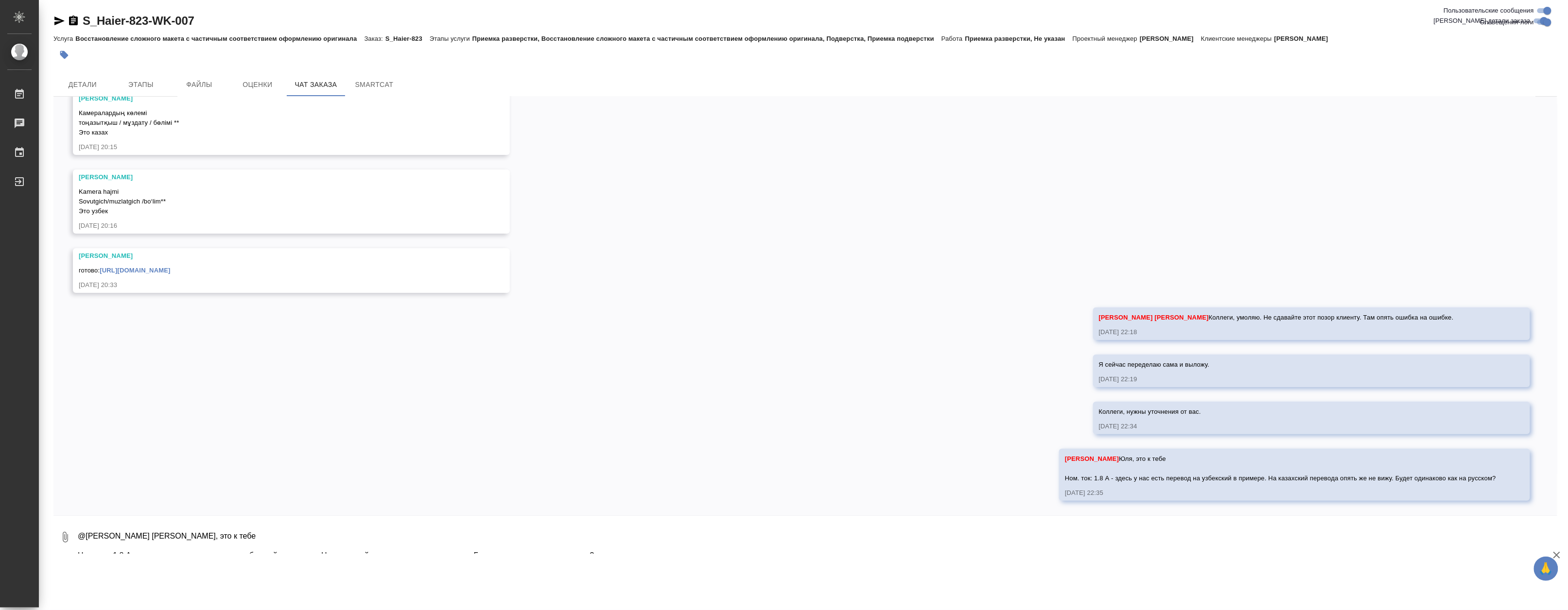
scroll to position [4789, 0]
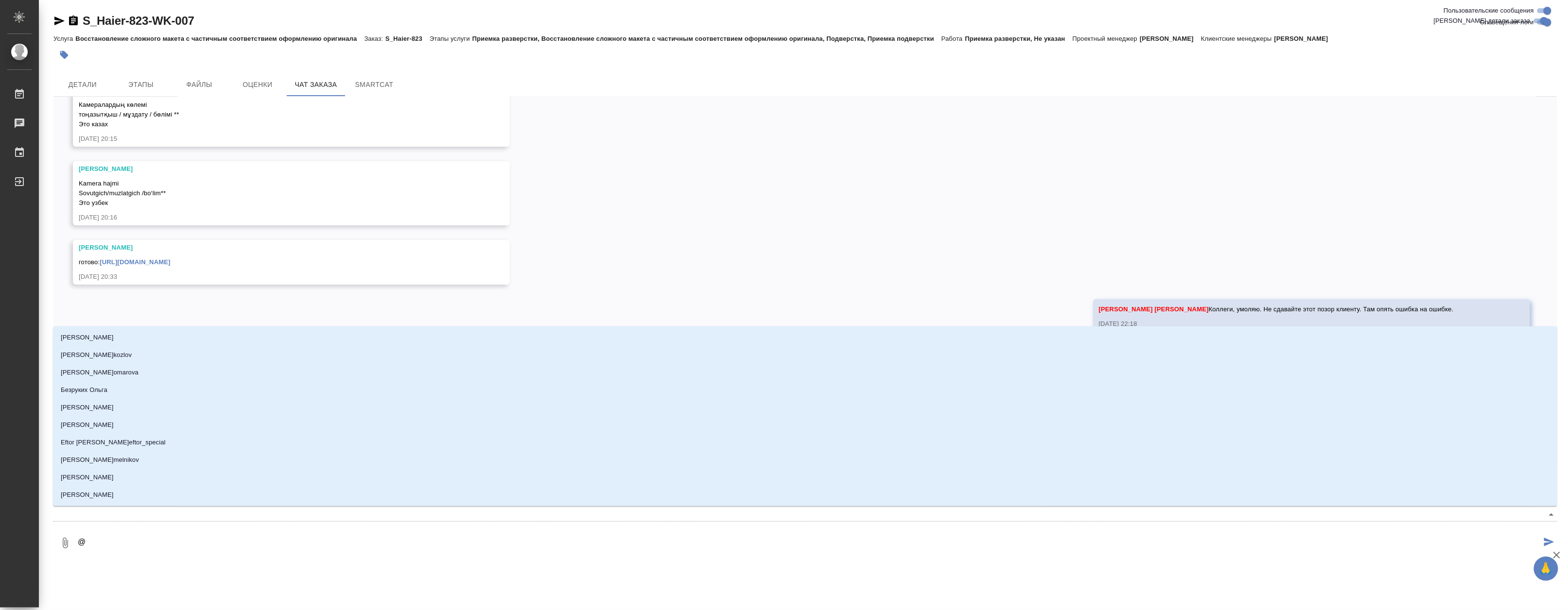
type textarea "@У"
type input "У"
type textarea "@Ус"
type input "Ус"
type textarea "@Уса"
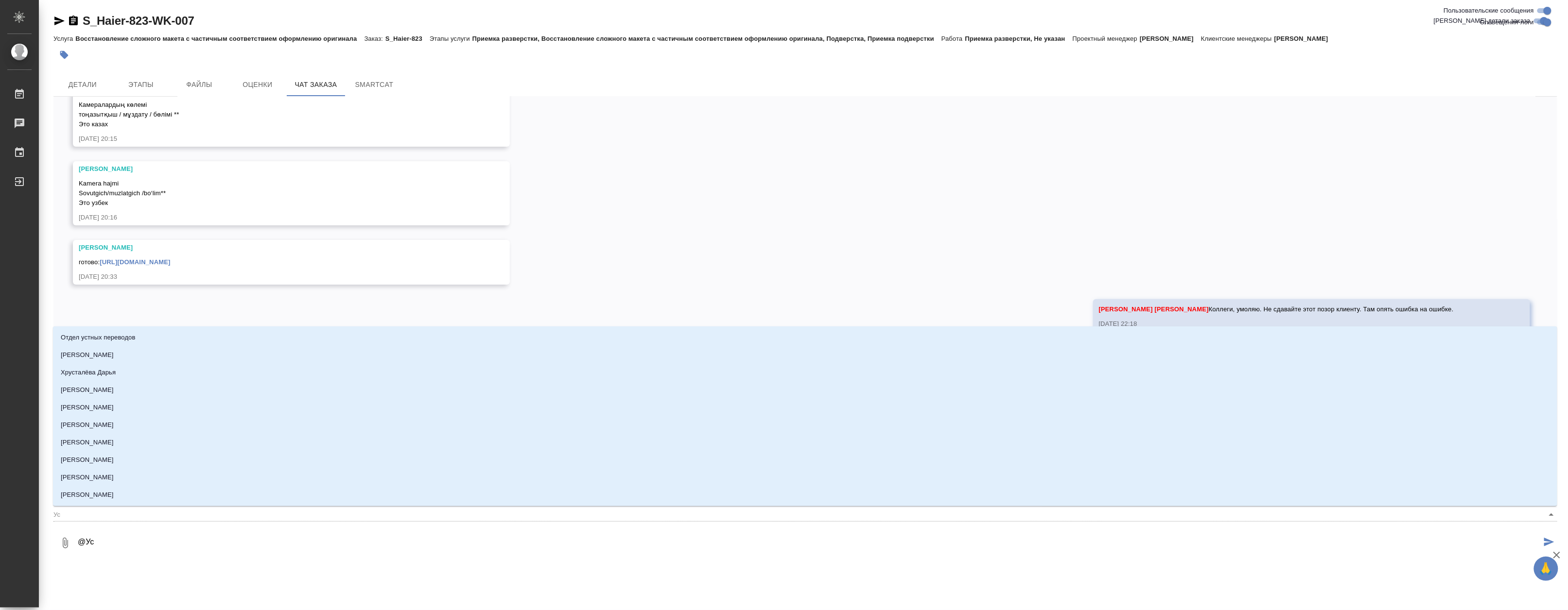
type input "Уса"
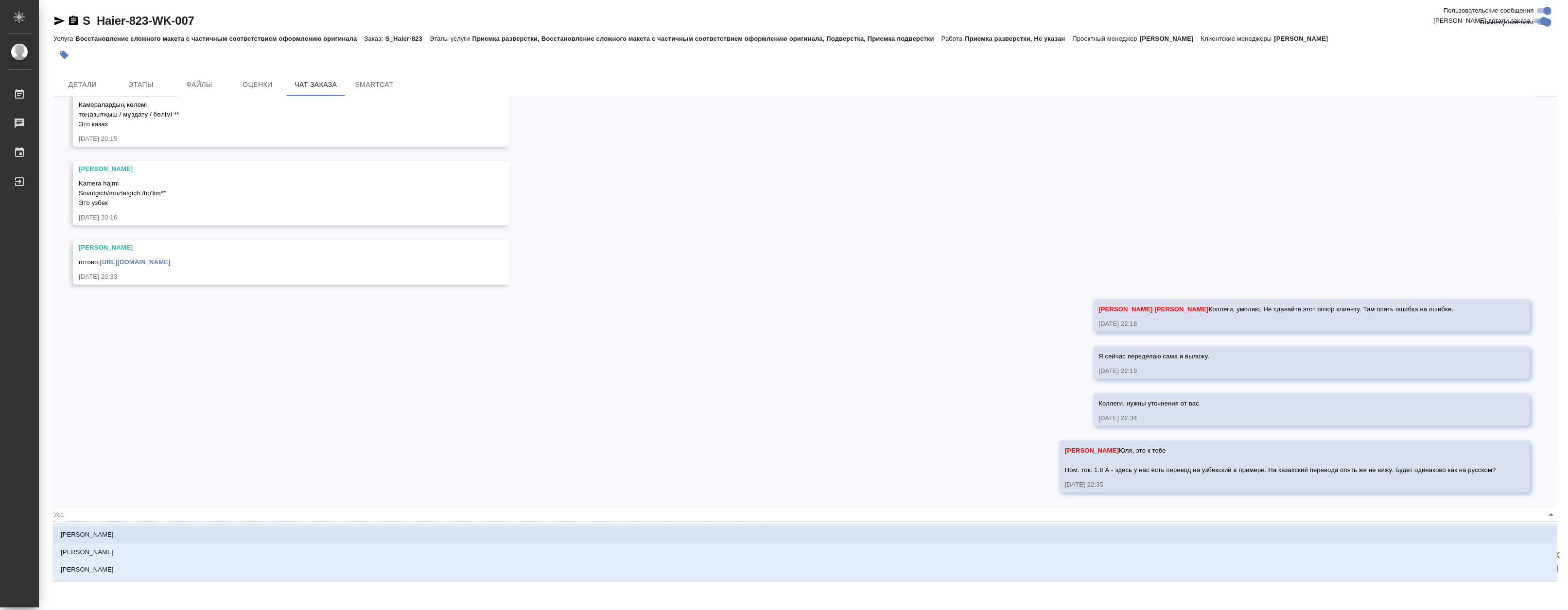
type textarea "@Ус"
type input "Ус"
type textarea "@У"
type input "У"
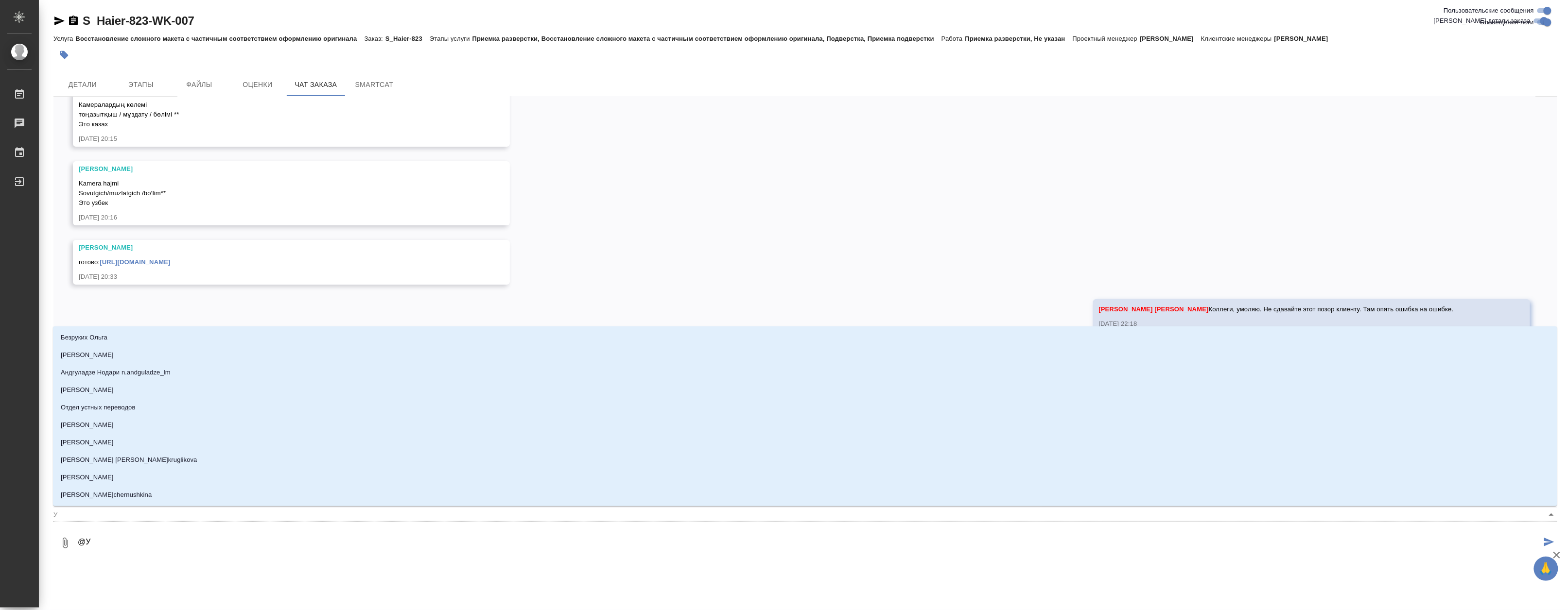
type textarea "@"
type textarea "@Y"
type input "Y"
type textarea "@Ys"
type input "Ys"
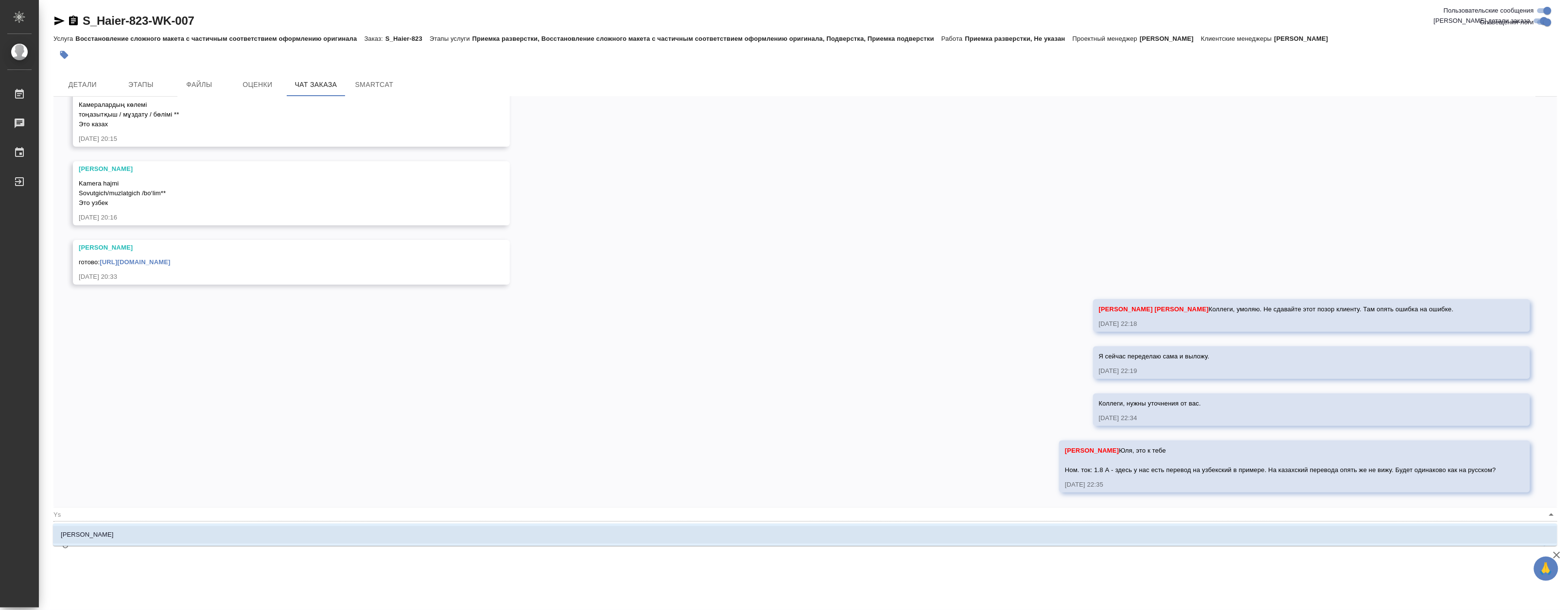
type textarea "@Y"
type input "Y"
type textarea "@"
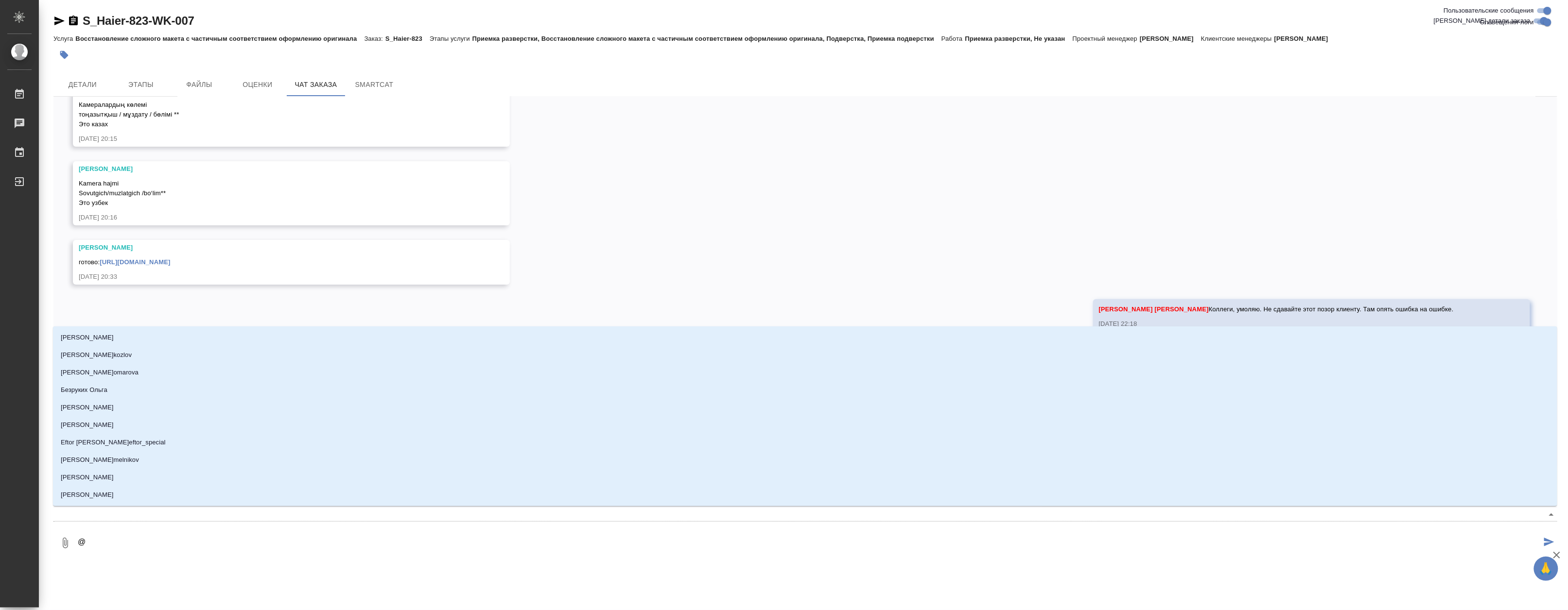
type textarea "@Г"
type input "Г"
type textarea "@Гы"
type input "Гы"
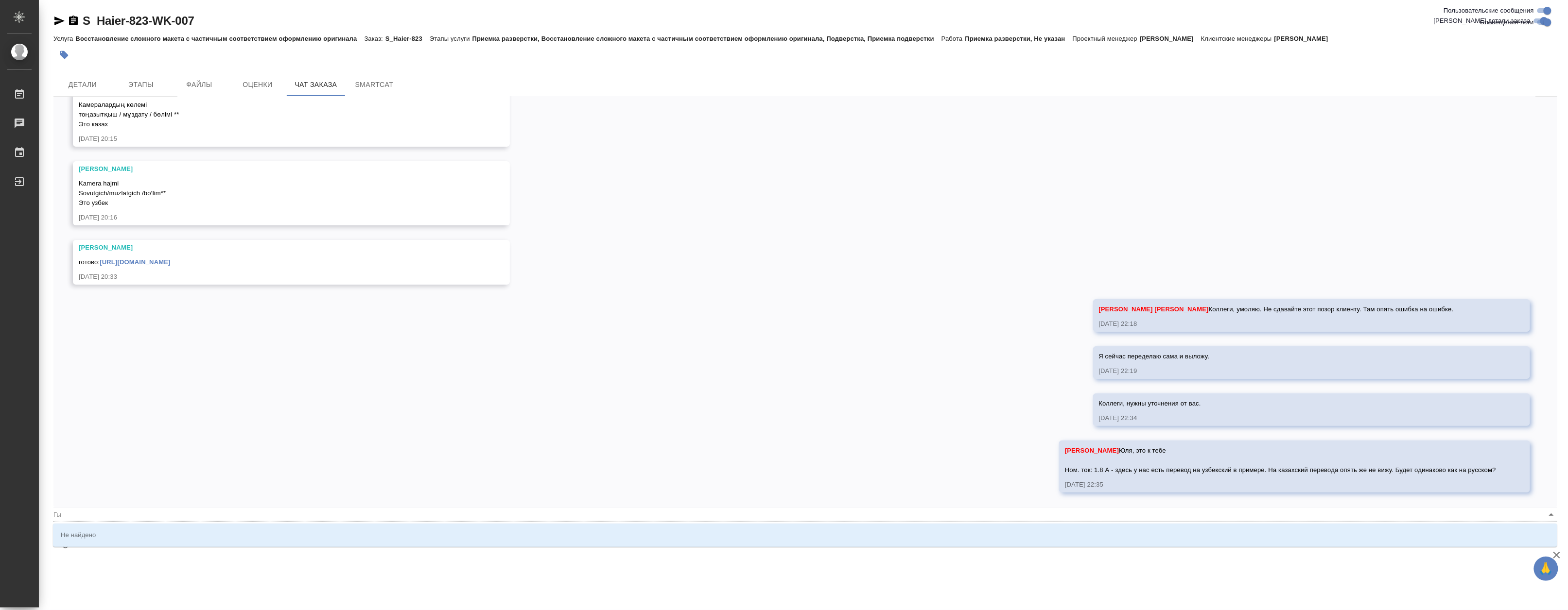
type textarea "@Г"
type input "Г"
type textarea "@"
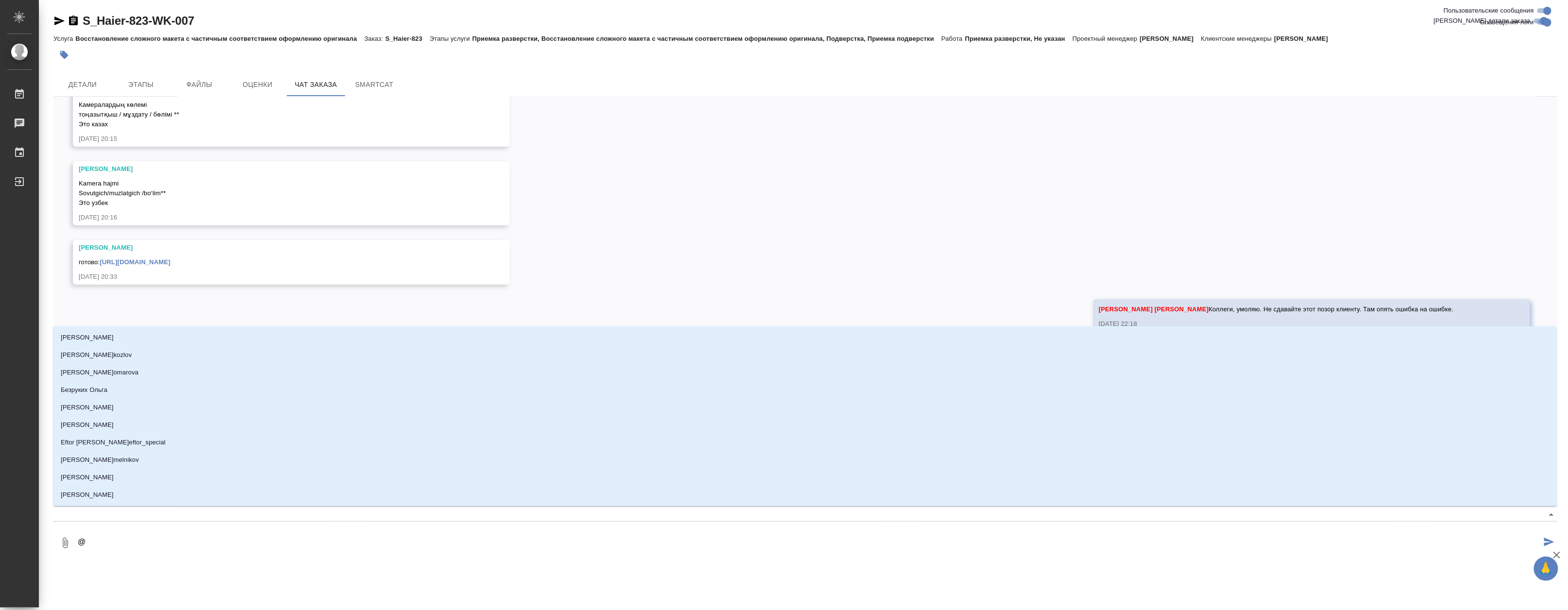
type textarea "@U"
type input "U"
type textarea "@Us"
type input "Us"
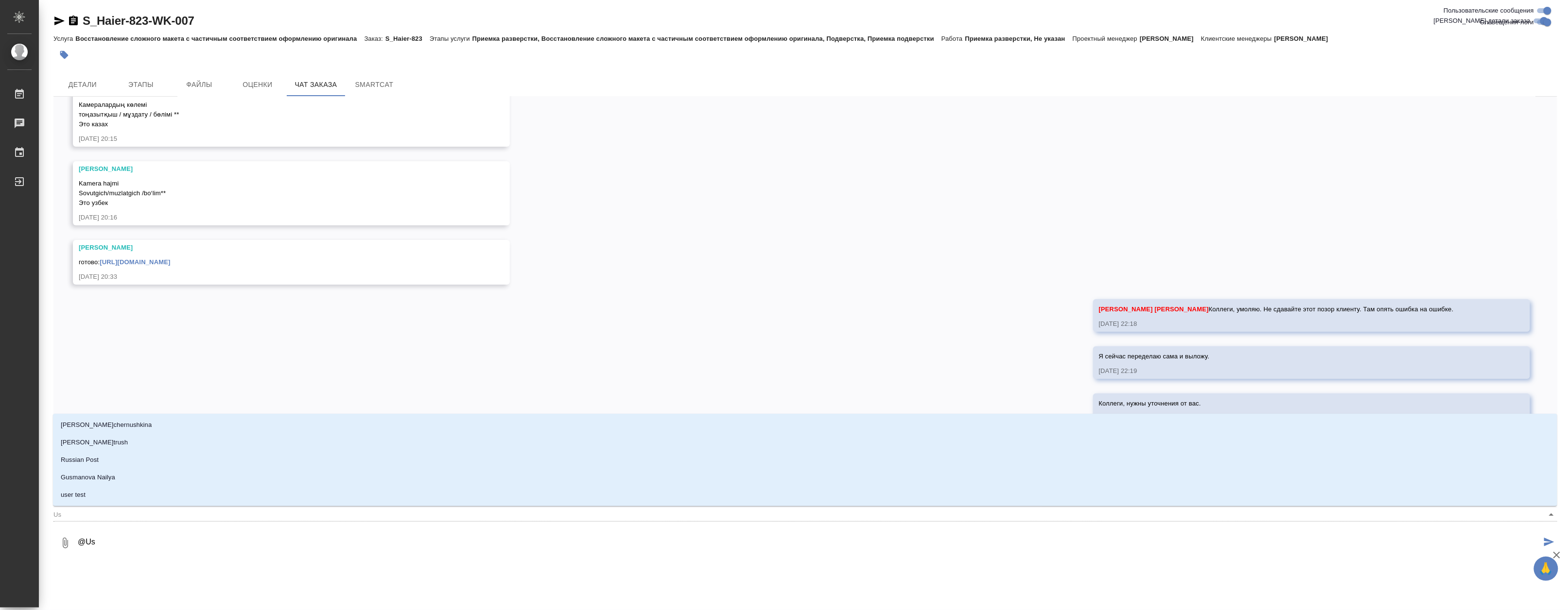
type textarea "@U"
type input "U"
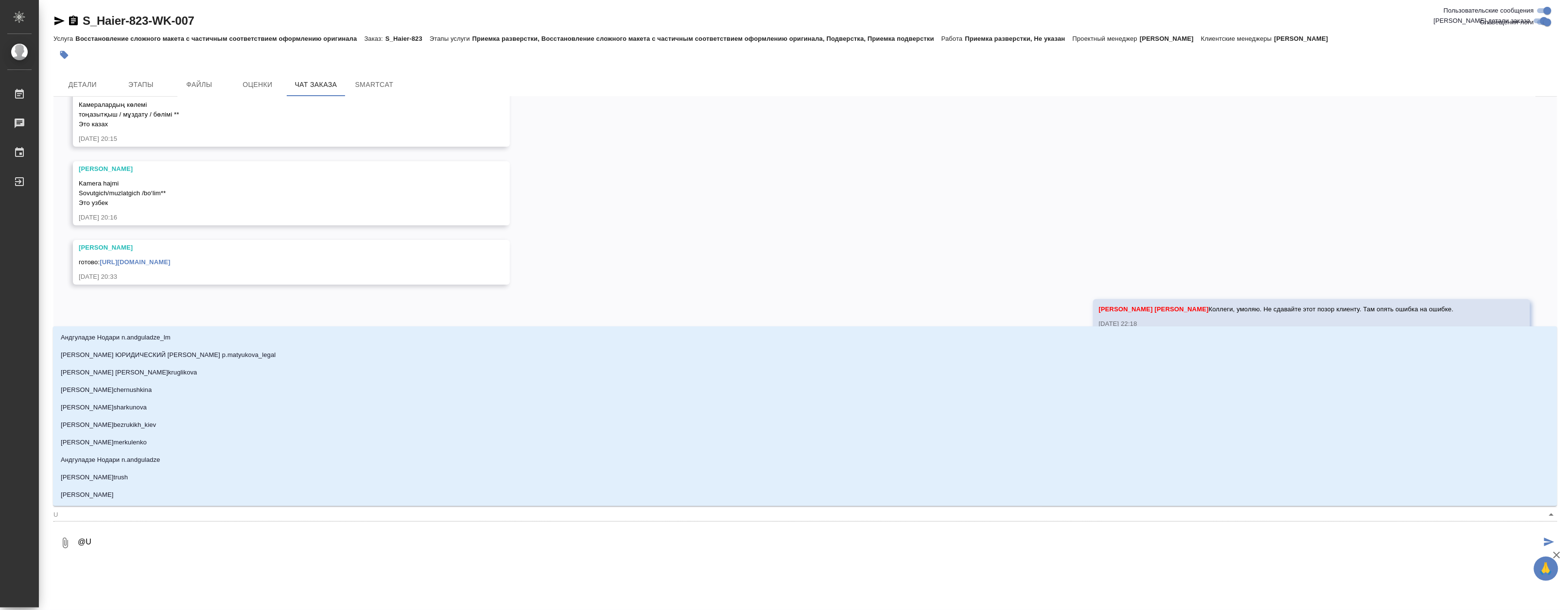
type textarea "@"
type textarea "@J"
type input "J"
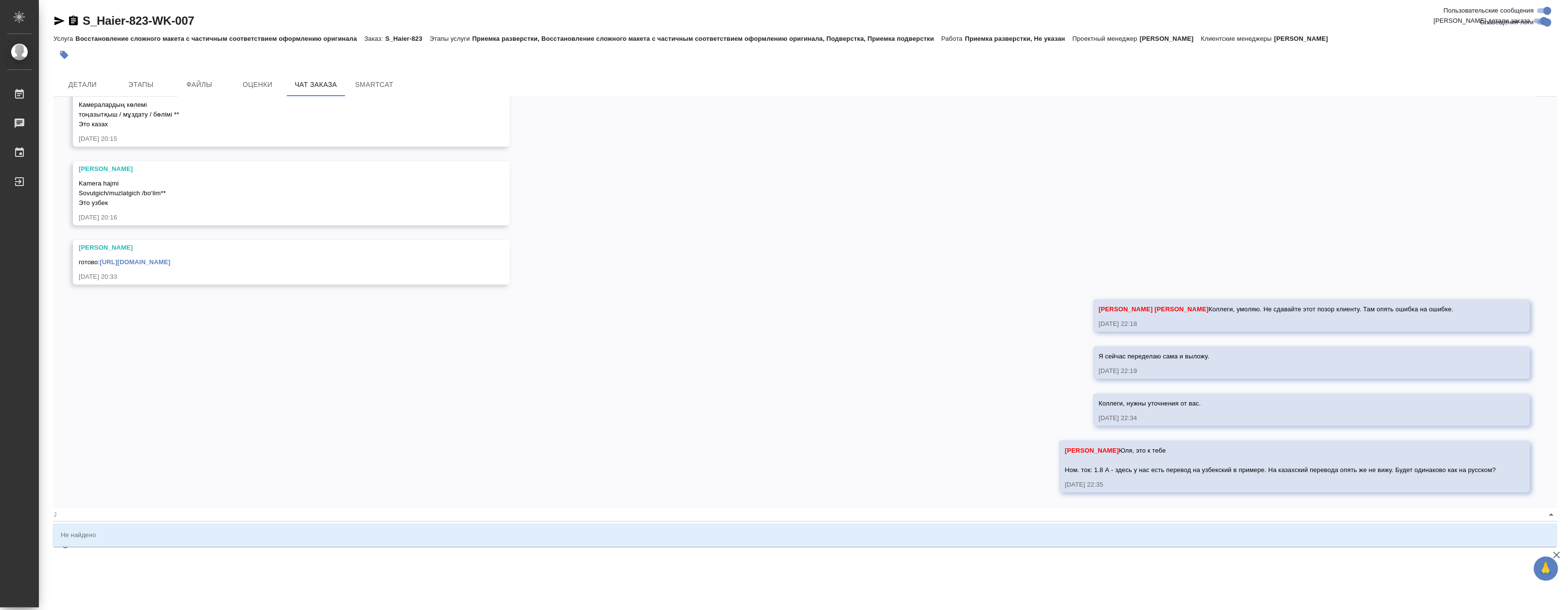
type textarea "@"
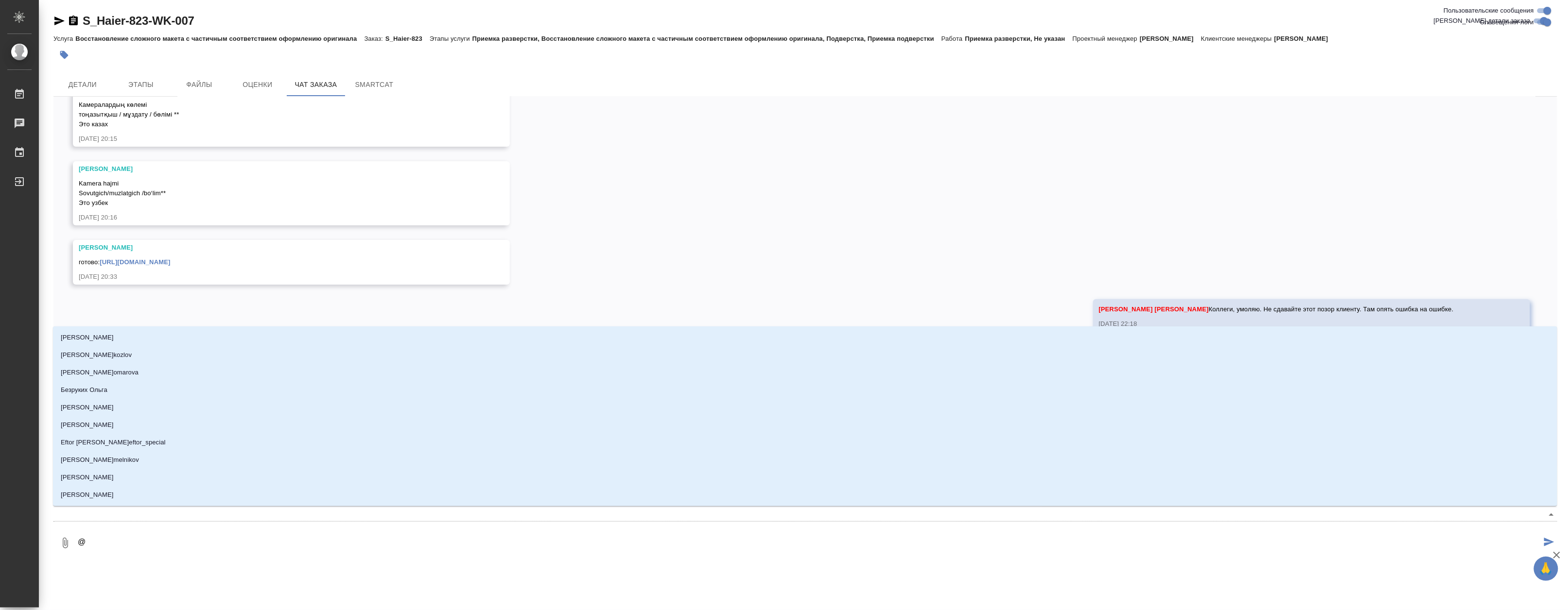
type textarea "@У"
type input "У"
type textarea "@Ус"
type input "Ус"
type textarea "@Усм"
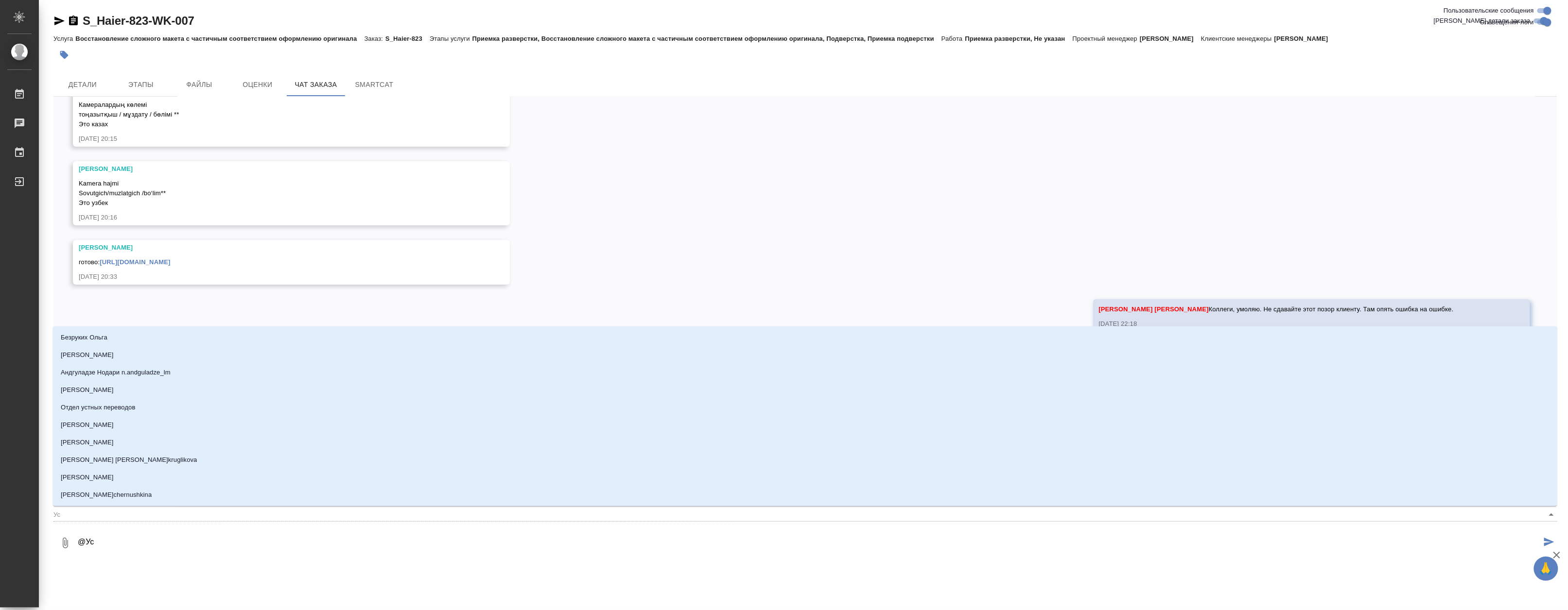
type input "Усм"
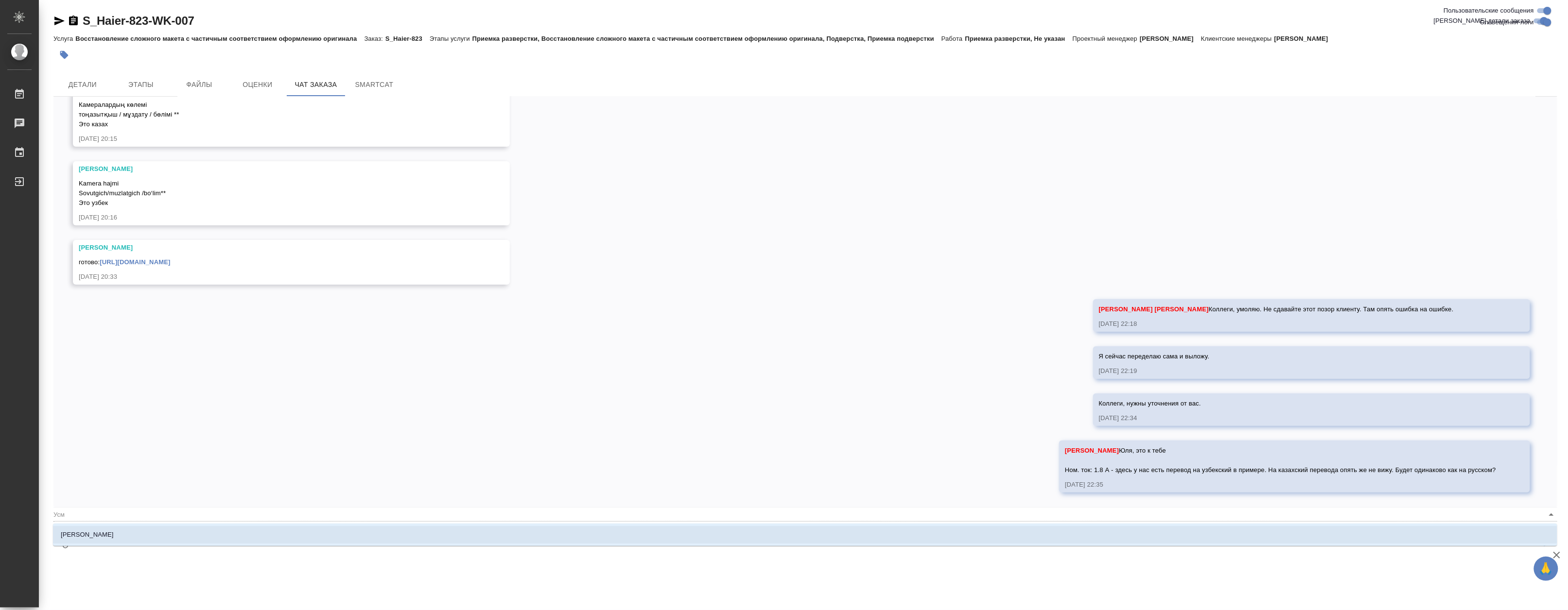
type textarea "@Усма"
type input "Усма"
type textarea "@Усман"
type input "Усман"
click at [154, 534] on li "Усманова Ольга" at bounding box center [805, 534] width 1504 height 18
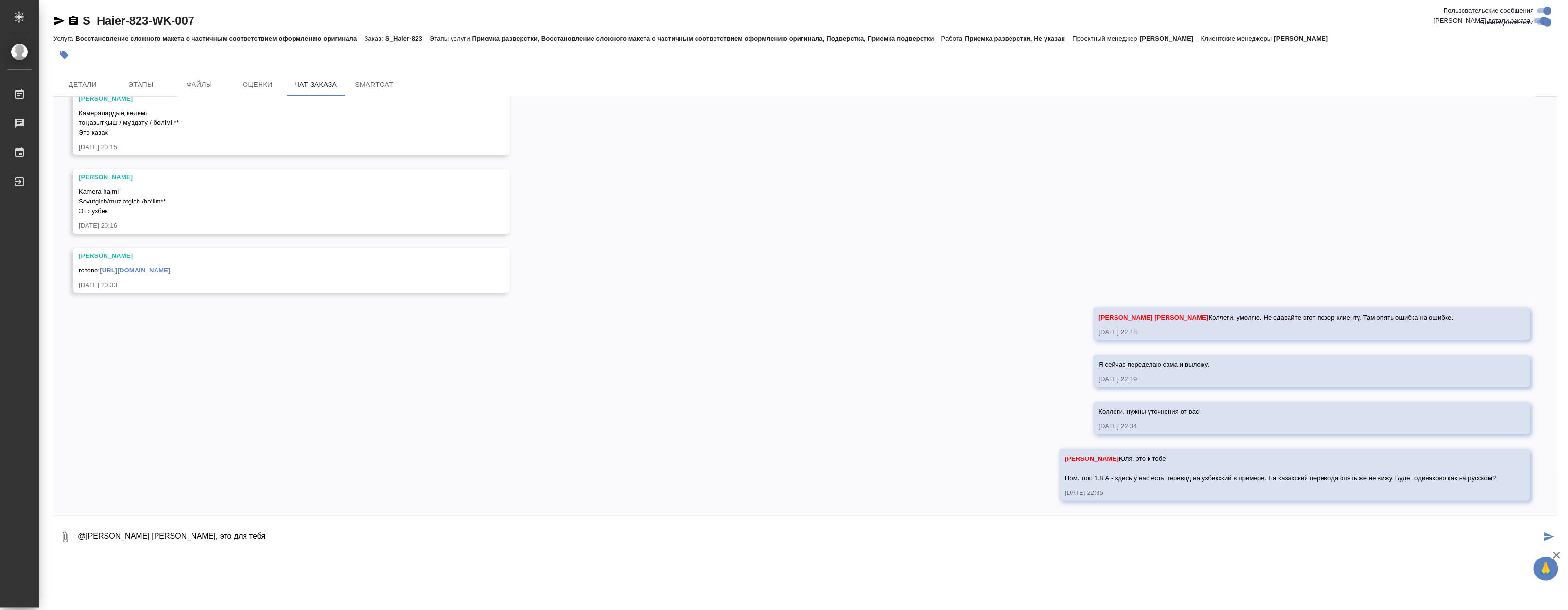
paste textarea "В файле Rating label HRF-535DM7RU пример для замены инфы.pdf в левой колонке ук…"
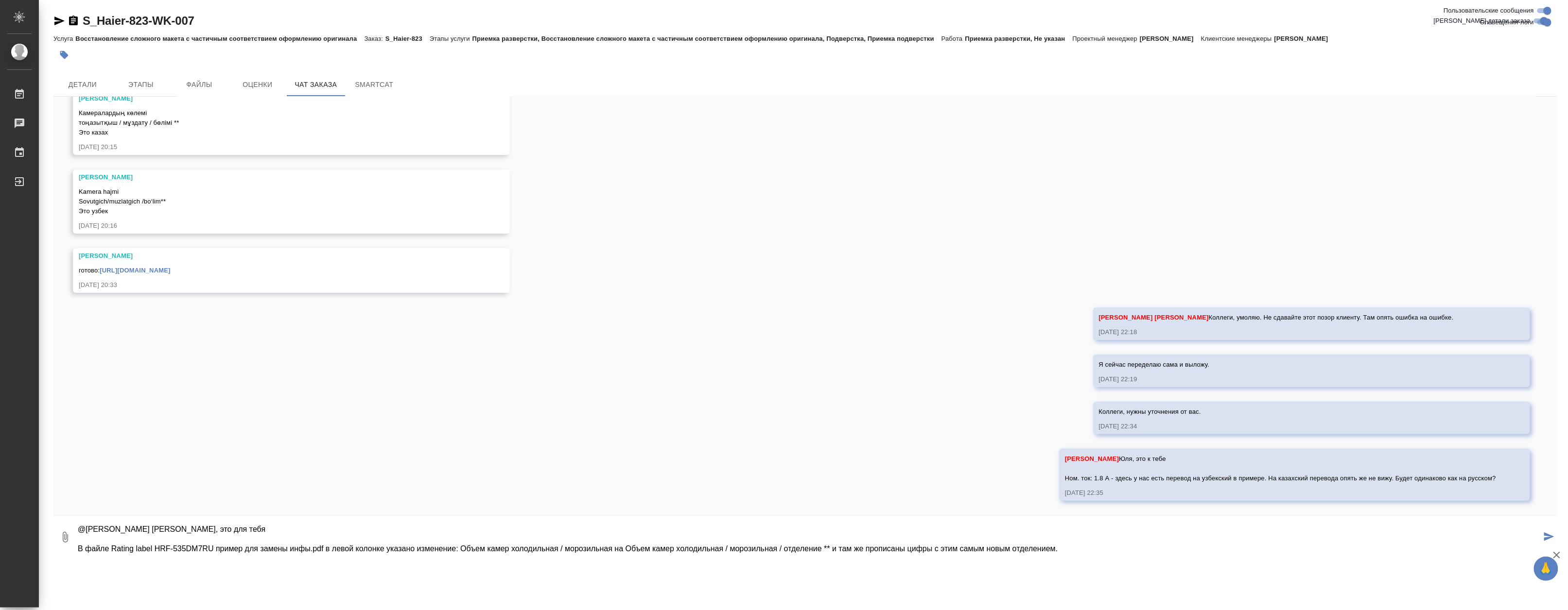
scroll to position [26, 0]
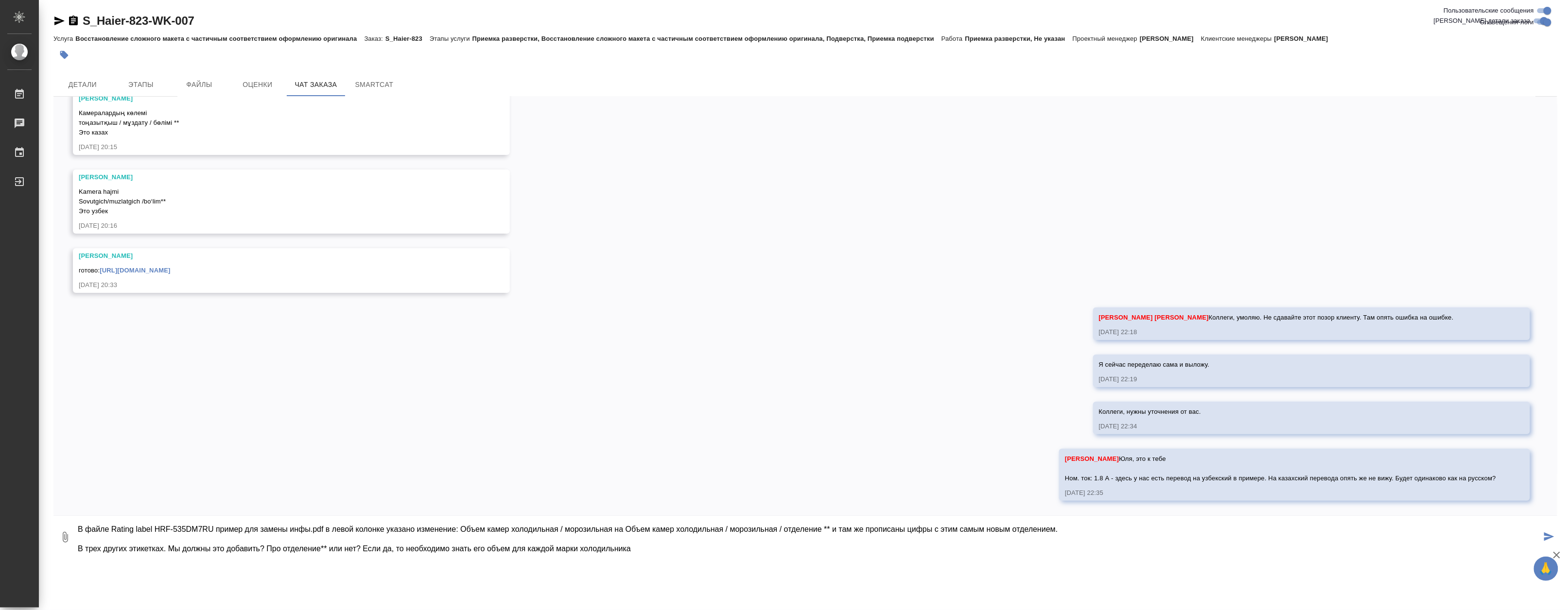
click at [953, 531] on textarea "@Усманова Ольга Оля, это для тебя В файле Rating label HRF-535DM7RU пример для …" at bounding box center [808, 537] width 1464 height 33
click at [170, 549] on textarea "@Усманова Ольга Оля, это для тебя В файле Rating label HRF-535DM7RU пример для …" at bounding box center [808, 537] width 1464 height 33
drag, startPoint x: 485, startPoint y: 547, endPoint x: 691, endPoint y: 551, distance: 206.0
click at [691, 551] on textarea "@Усманова Ольга Оля, это для тебя В файле Rating label HRF-535DM7RU пример для …" at bounding box center [808, 537] width 1464 height 33
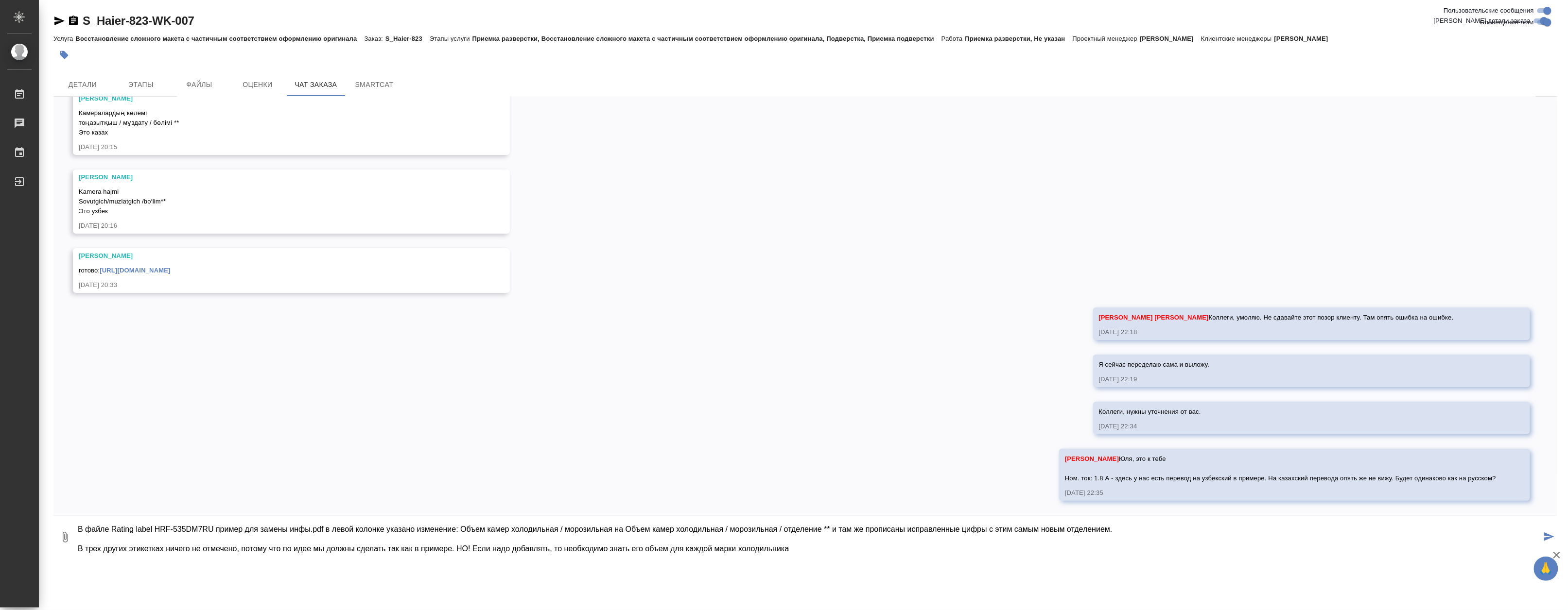
click at [707, 548] on textarea "@Усманова Ольга Оля, это для тебя В файле Rating label HRF-535DM7RU пример для …" at bounding box center [808, 537] width 1464 height 33
click at [926, 545] on textarea "@Усманова Ольга Оля, это для тебя В файле Rating label HRF-535DM7RU пример для …" at bounding box center [808, 537] width 1464 height 33
type textarea "@Усманова Ольга Оля, это для тебя В файле Rating label HRF-535DM7RU пример для …"
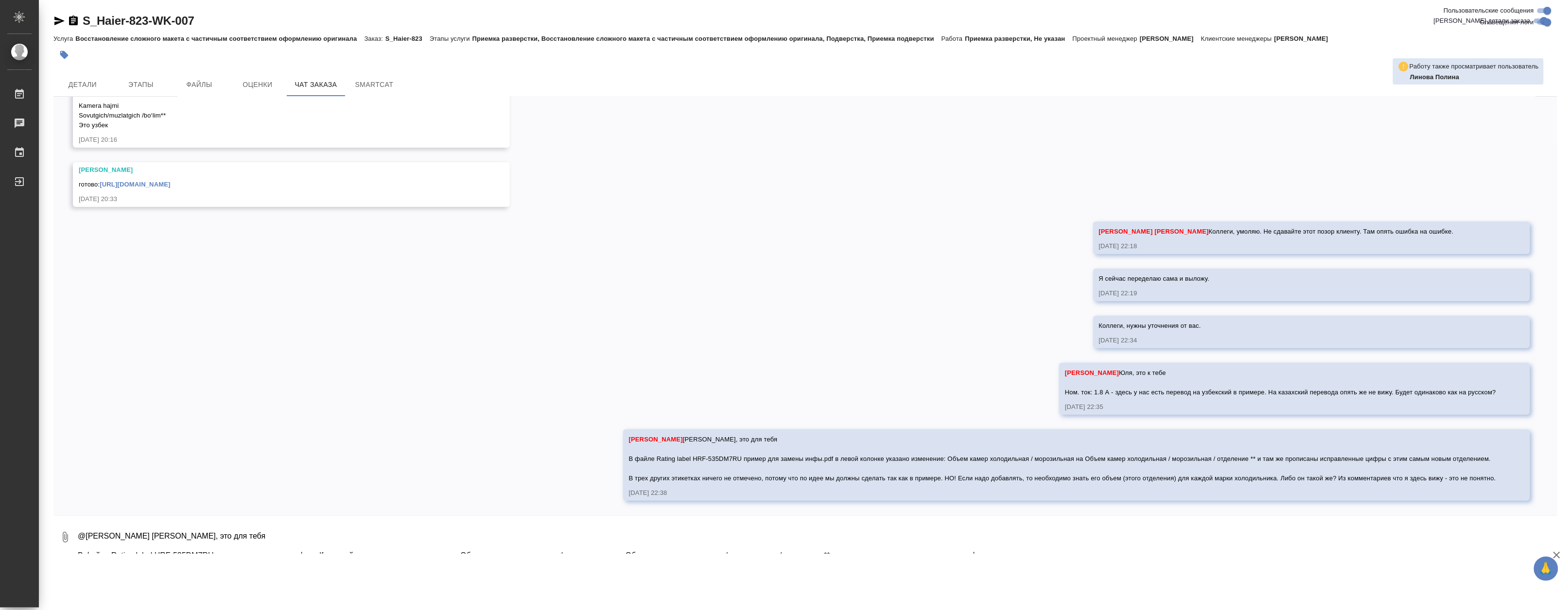
scroll to position [4875, 0]
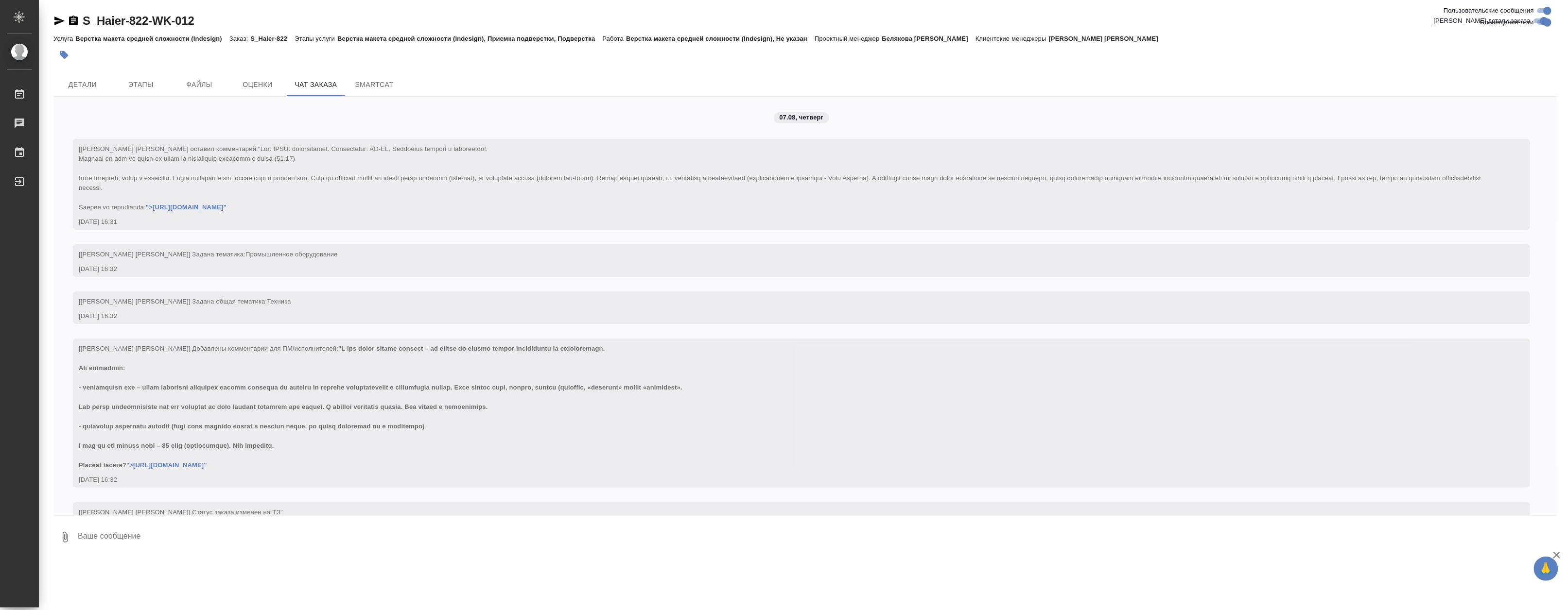
scroll to position [16999, 0]
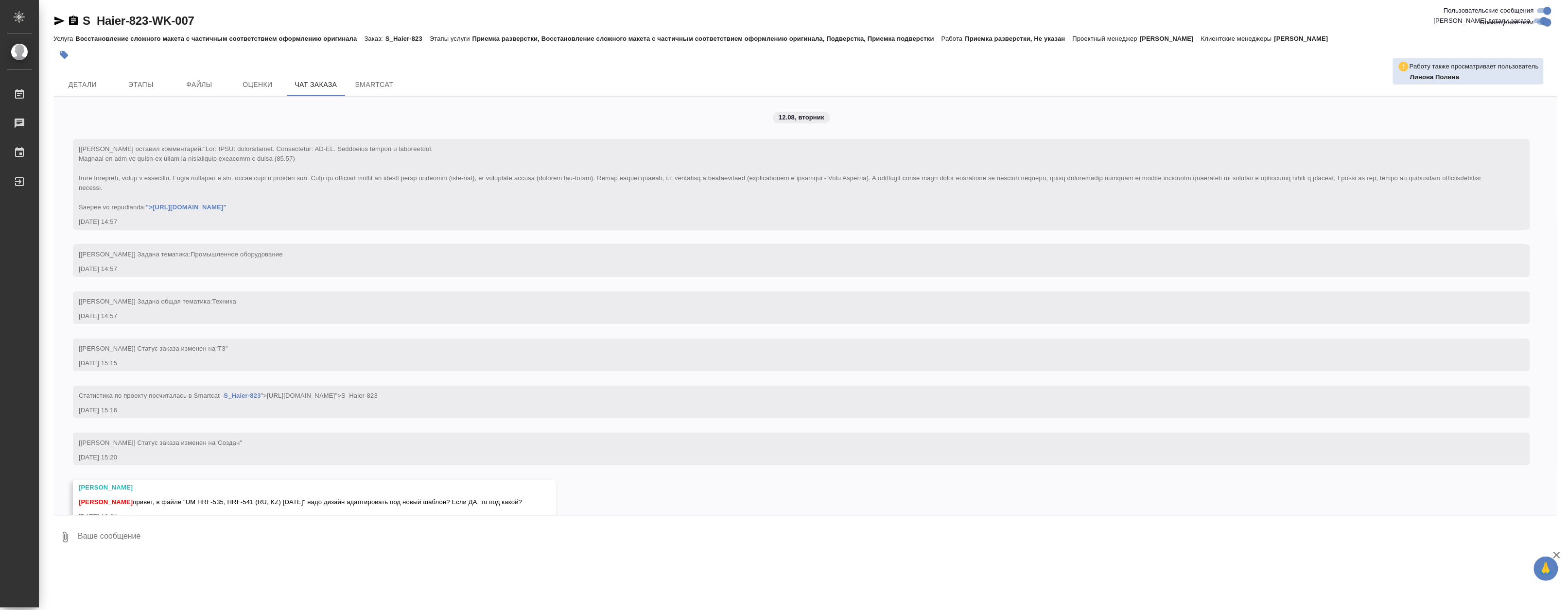
scroll to position [4875, 0]
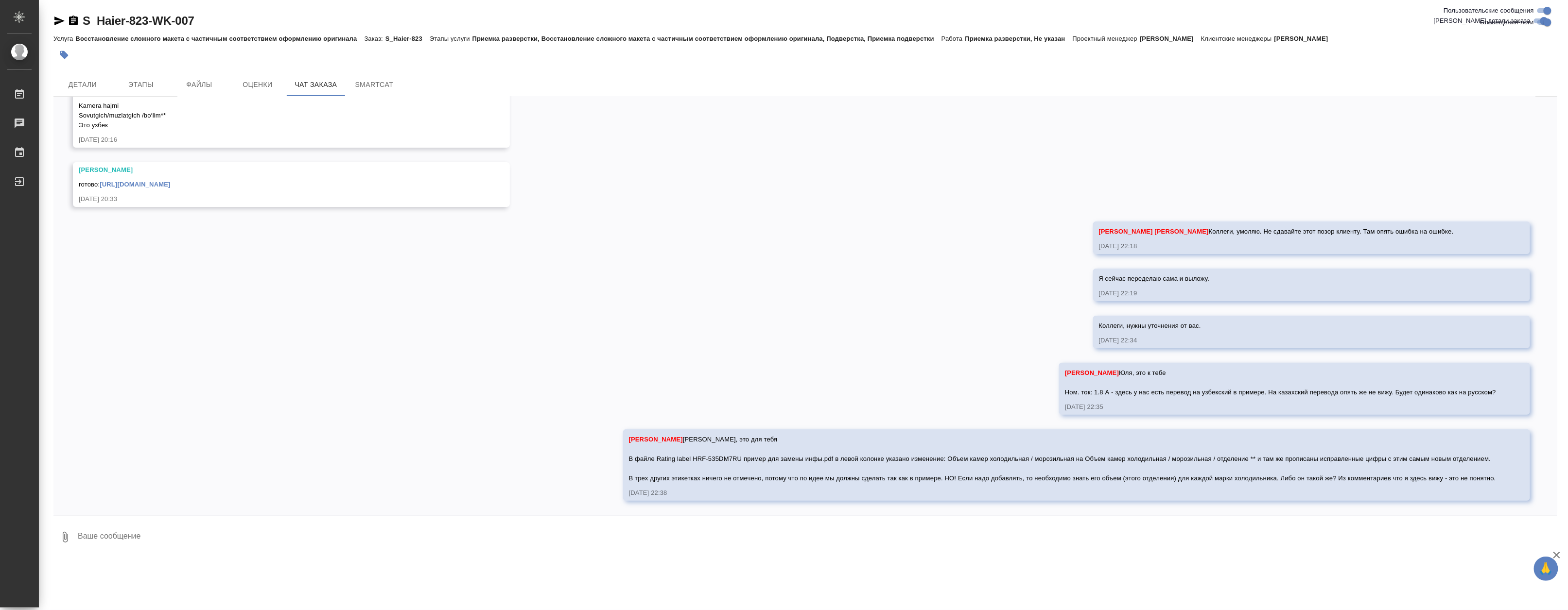
click at [926, 545] on textarea at bounding box center [817, 537] width 1480 height 33
type textarea "Всем спасибо. Жду ответов и все исправим завтра с утра :)"
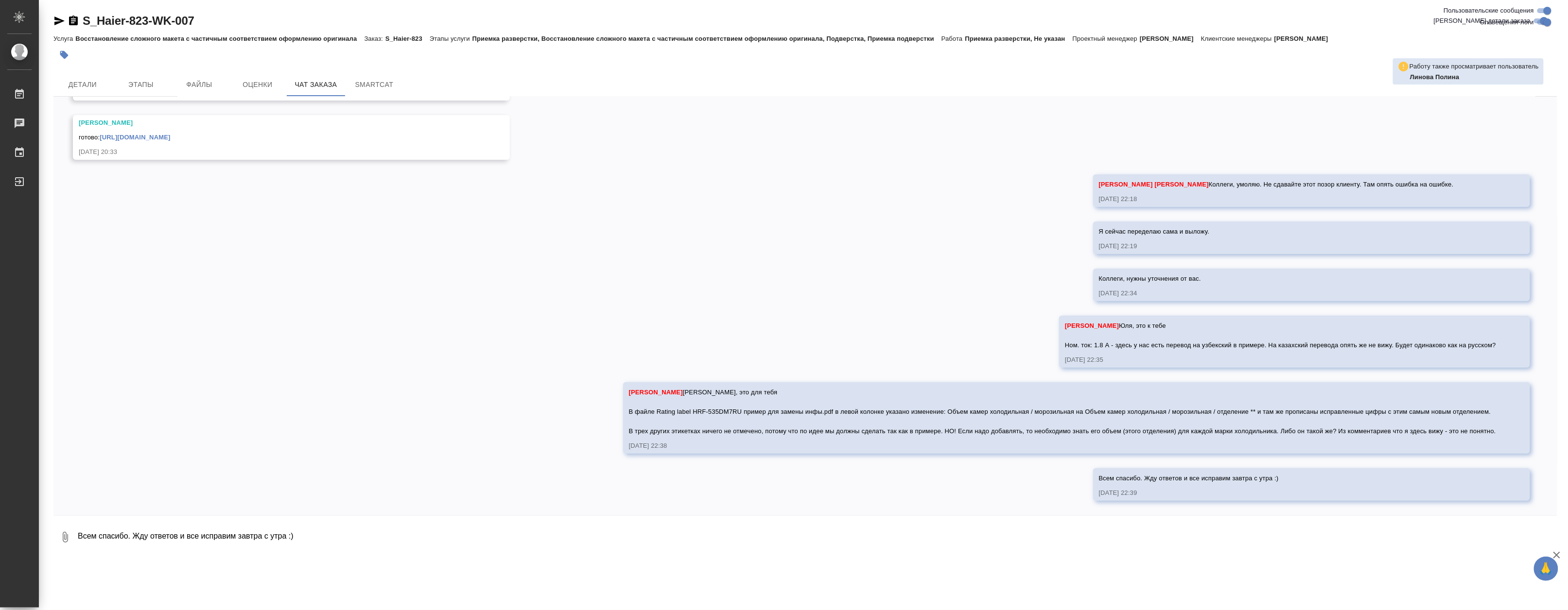
scroll to position [4922, 0]
click at [639, 256] on div "12.08, [DATE] [[PERSON_NAME] оставил комментарий: ">[URL][DOMAIN_NAME]" [DATE] …" at bounding box center [805, 306] width 1504 height 418
